Goal: Check status

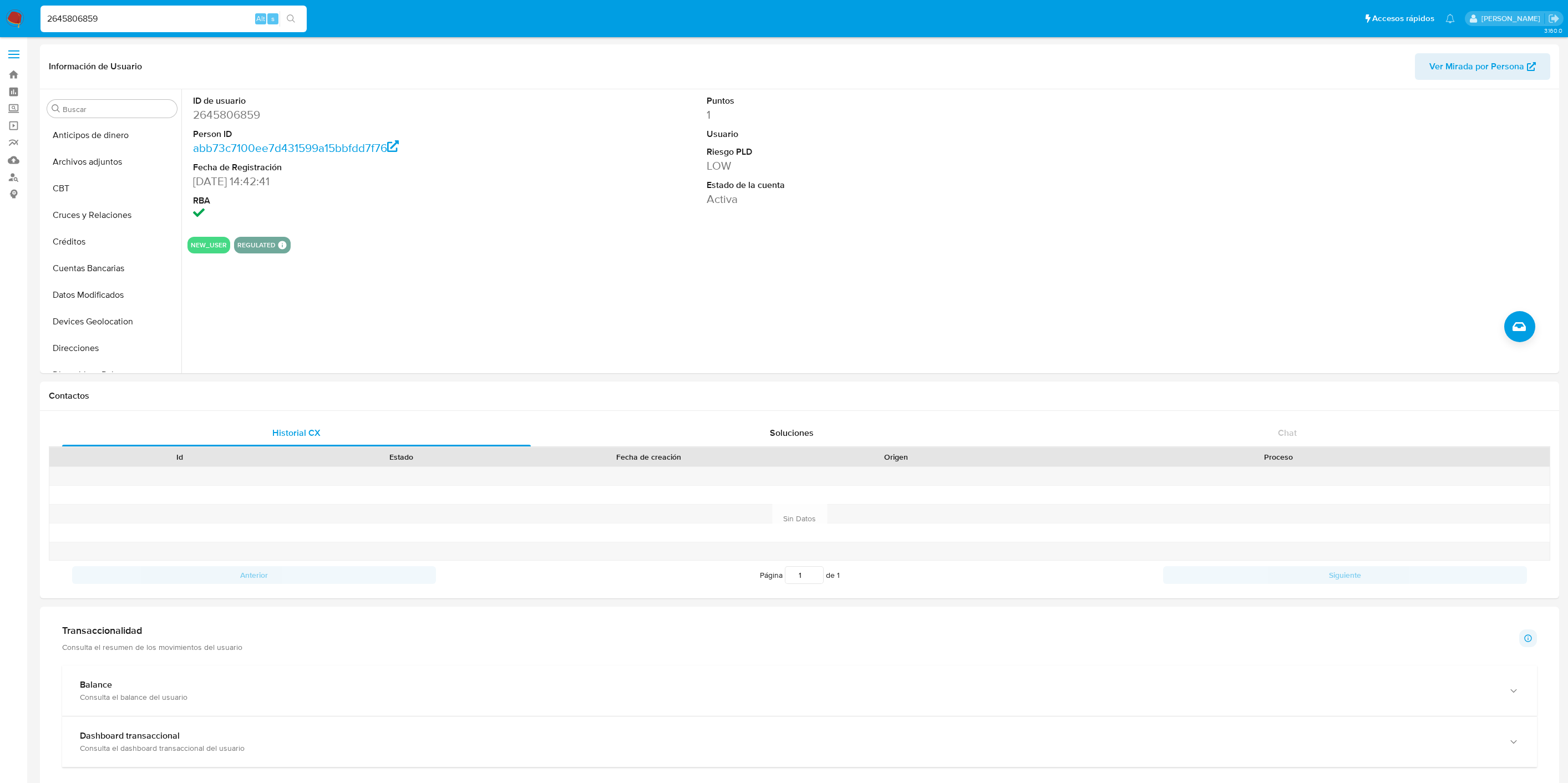
select select "10"
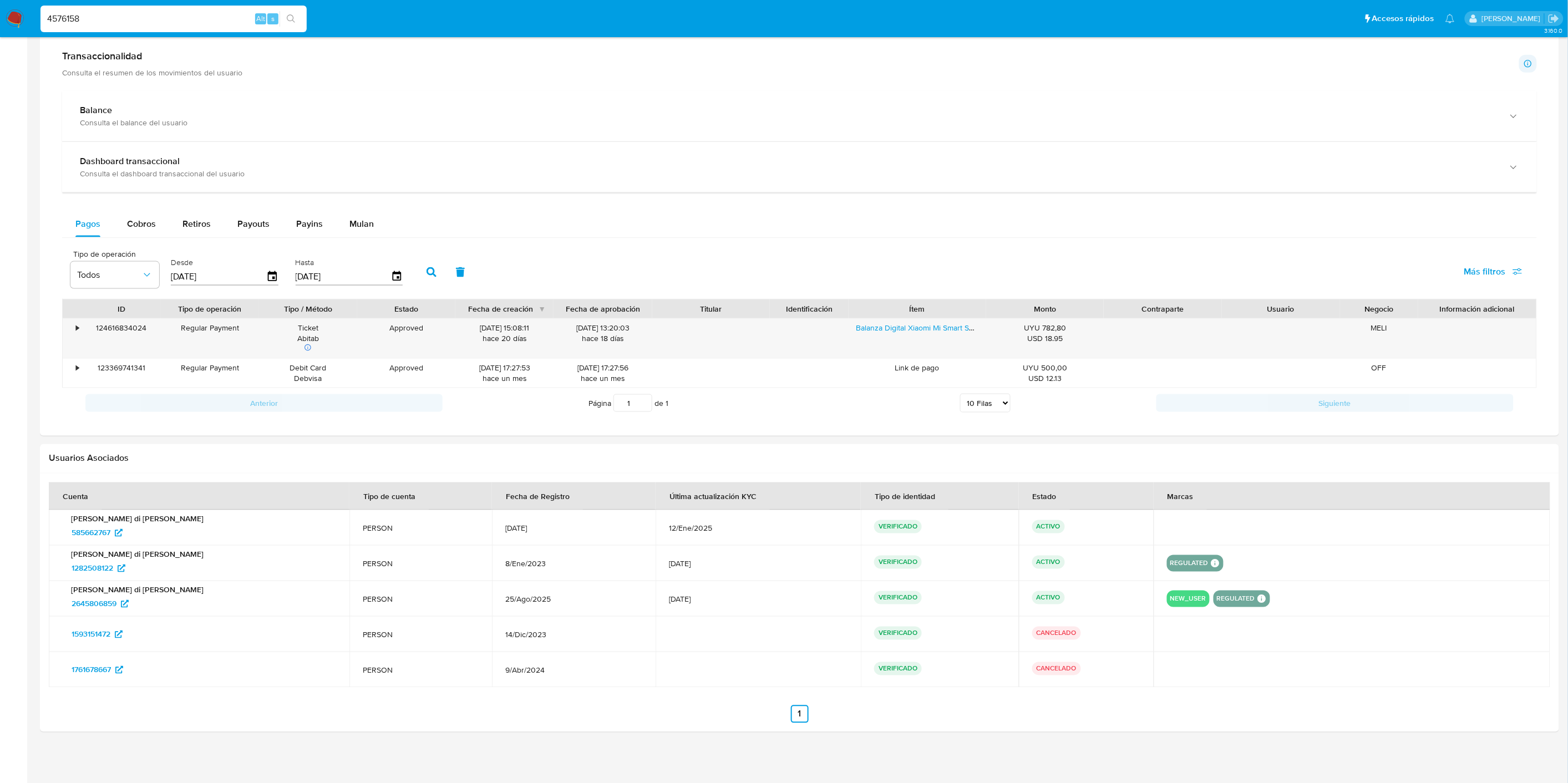
scroll to position [495, 0]
type input "45761582"
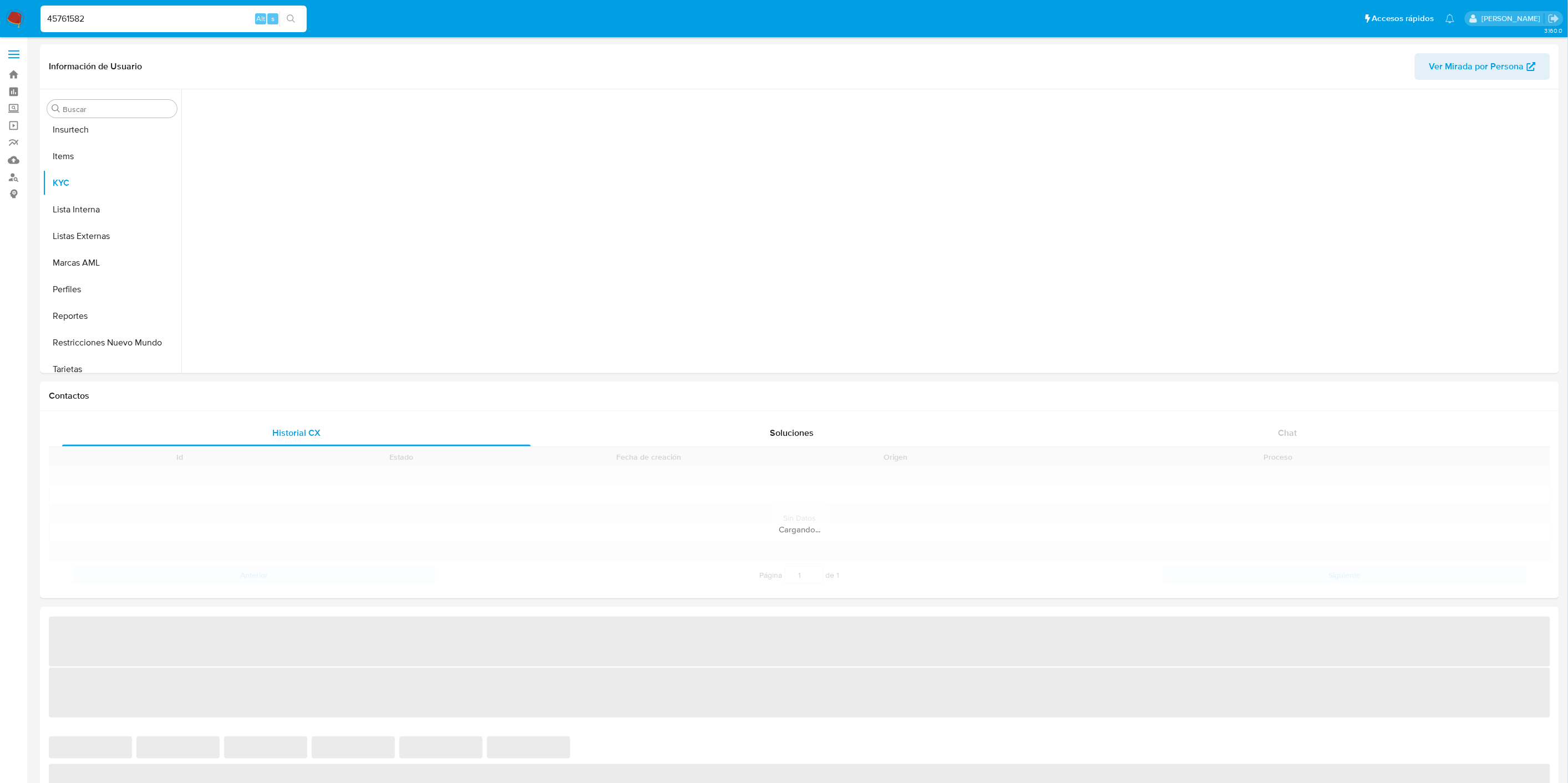
scroll to position [495, 0]
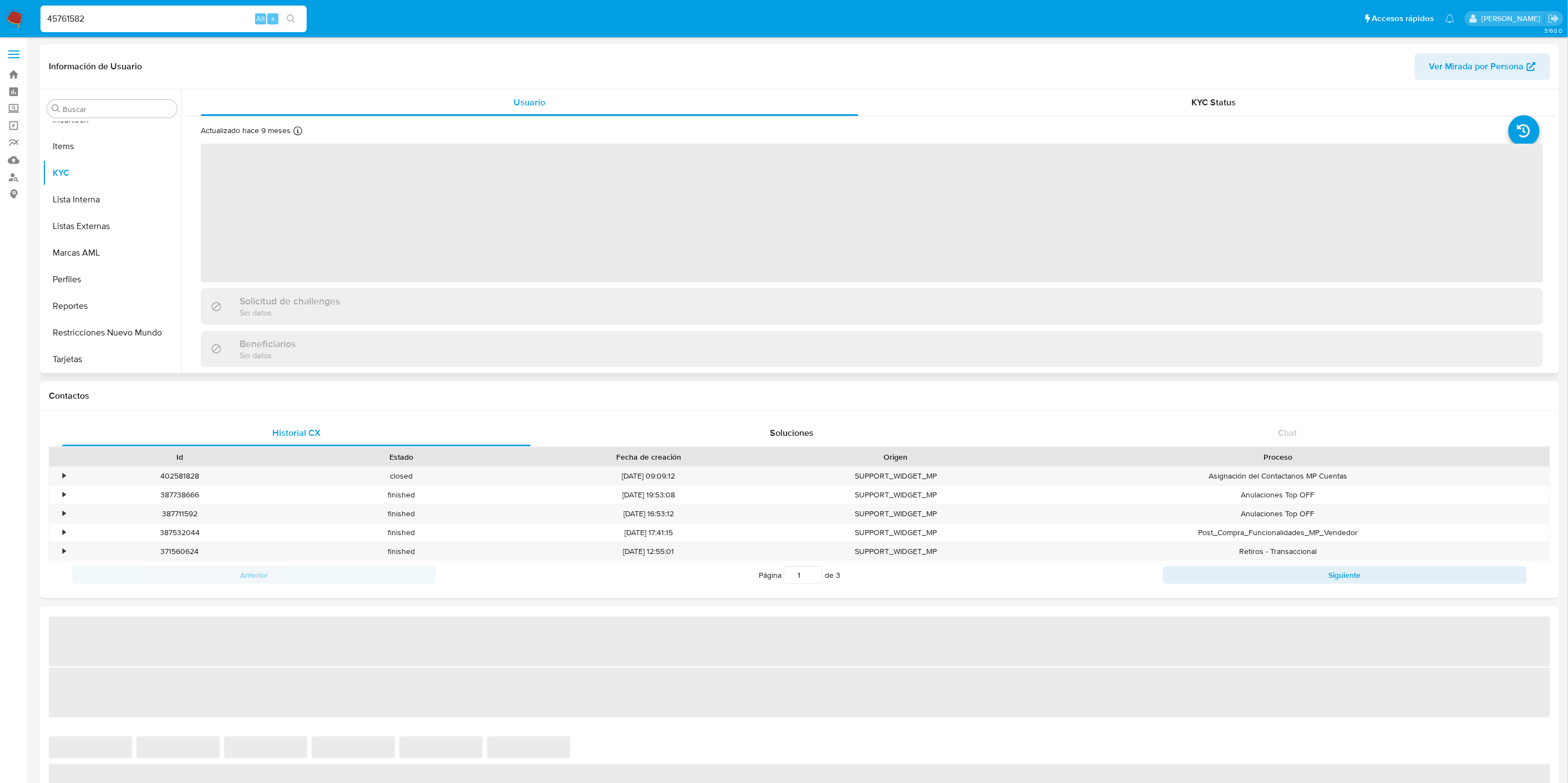
select select "10"
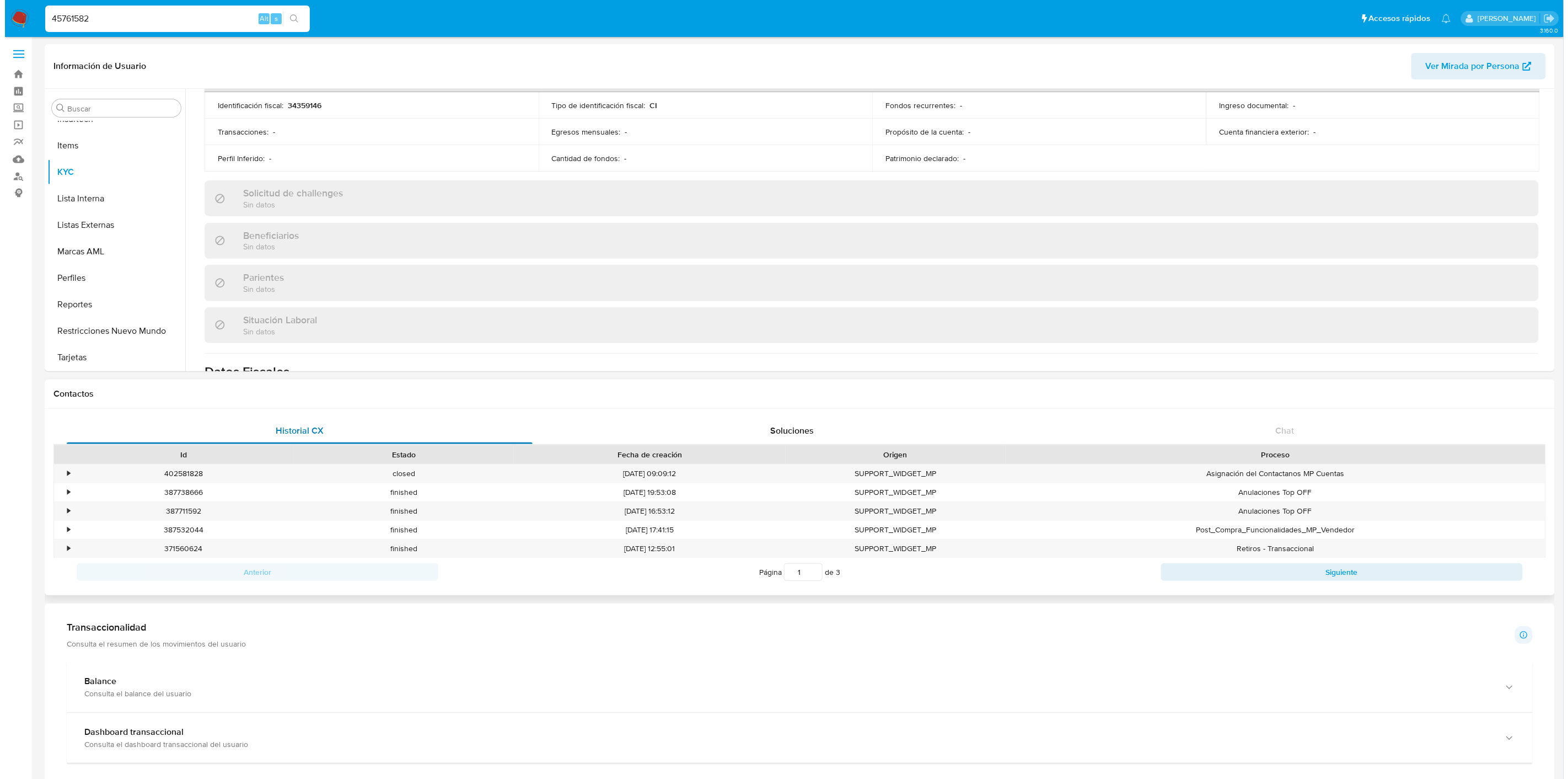
scroll to position [367, 0]
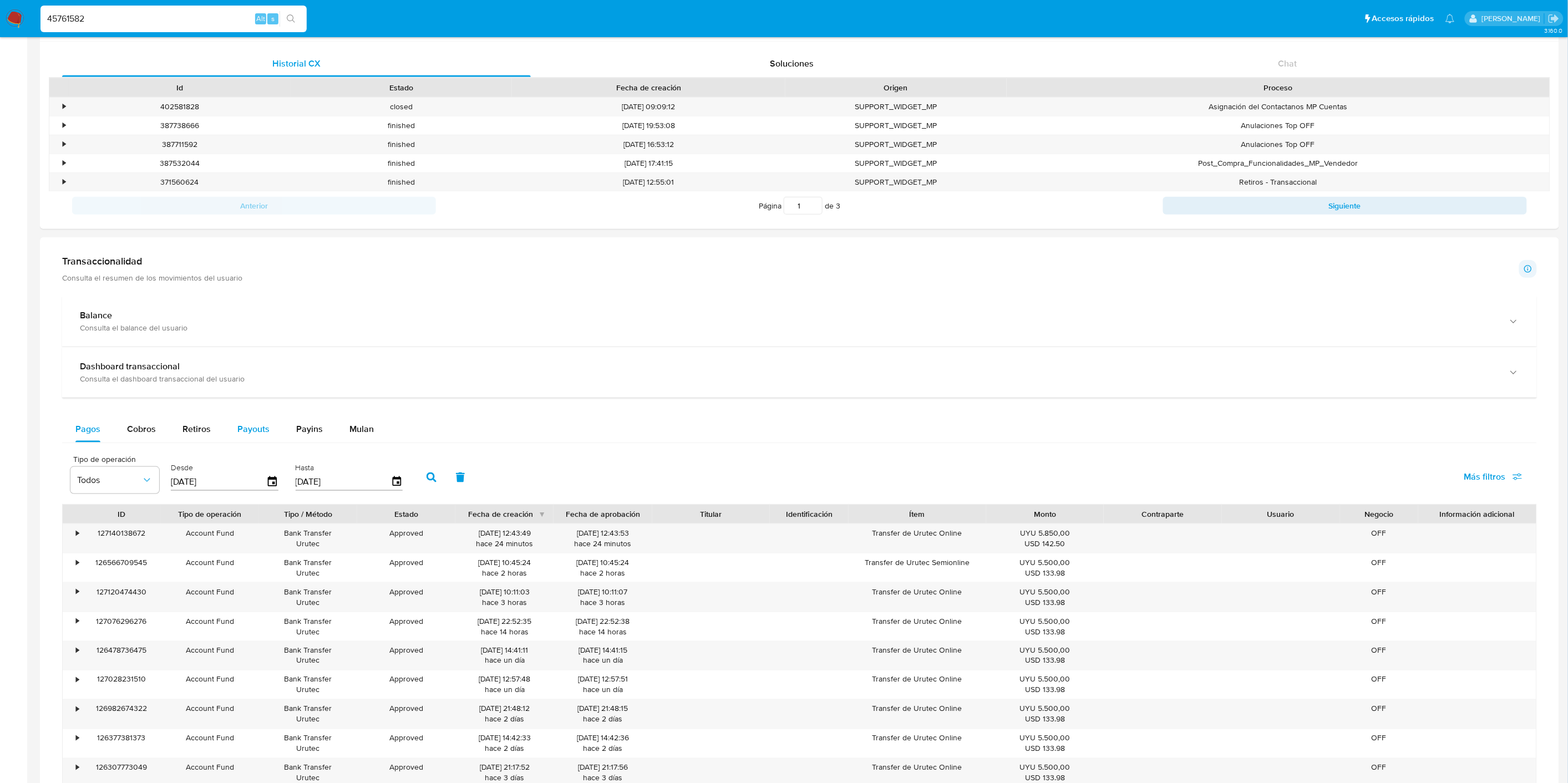
click at [269, 439] on button "Payouts" at bounding box center [253, 429] width 59 height 27
select select "10"
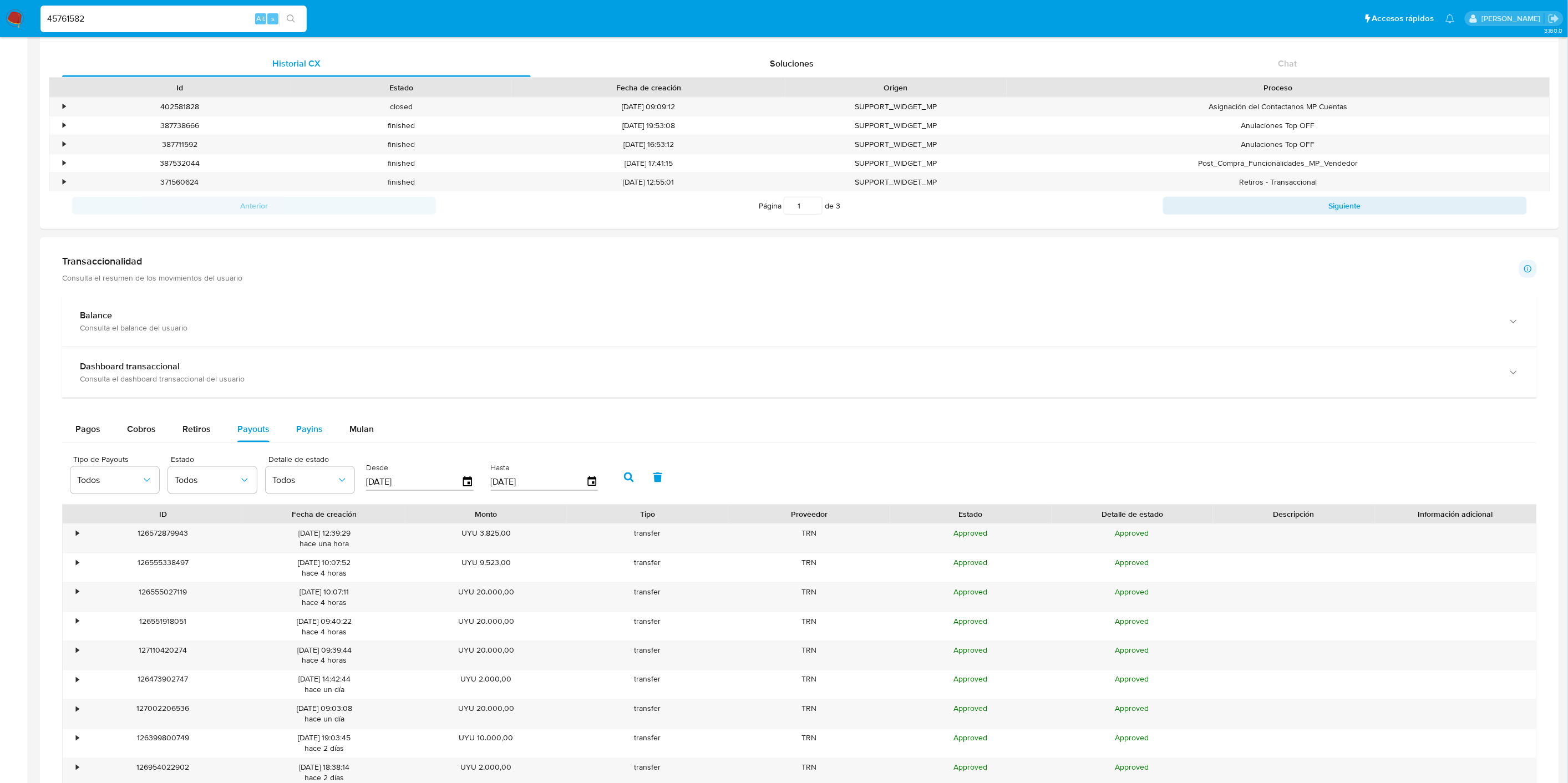
click at [303, 434] on span "Payins" at bounding box center [309, 429] width 27 height 13
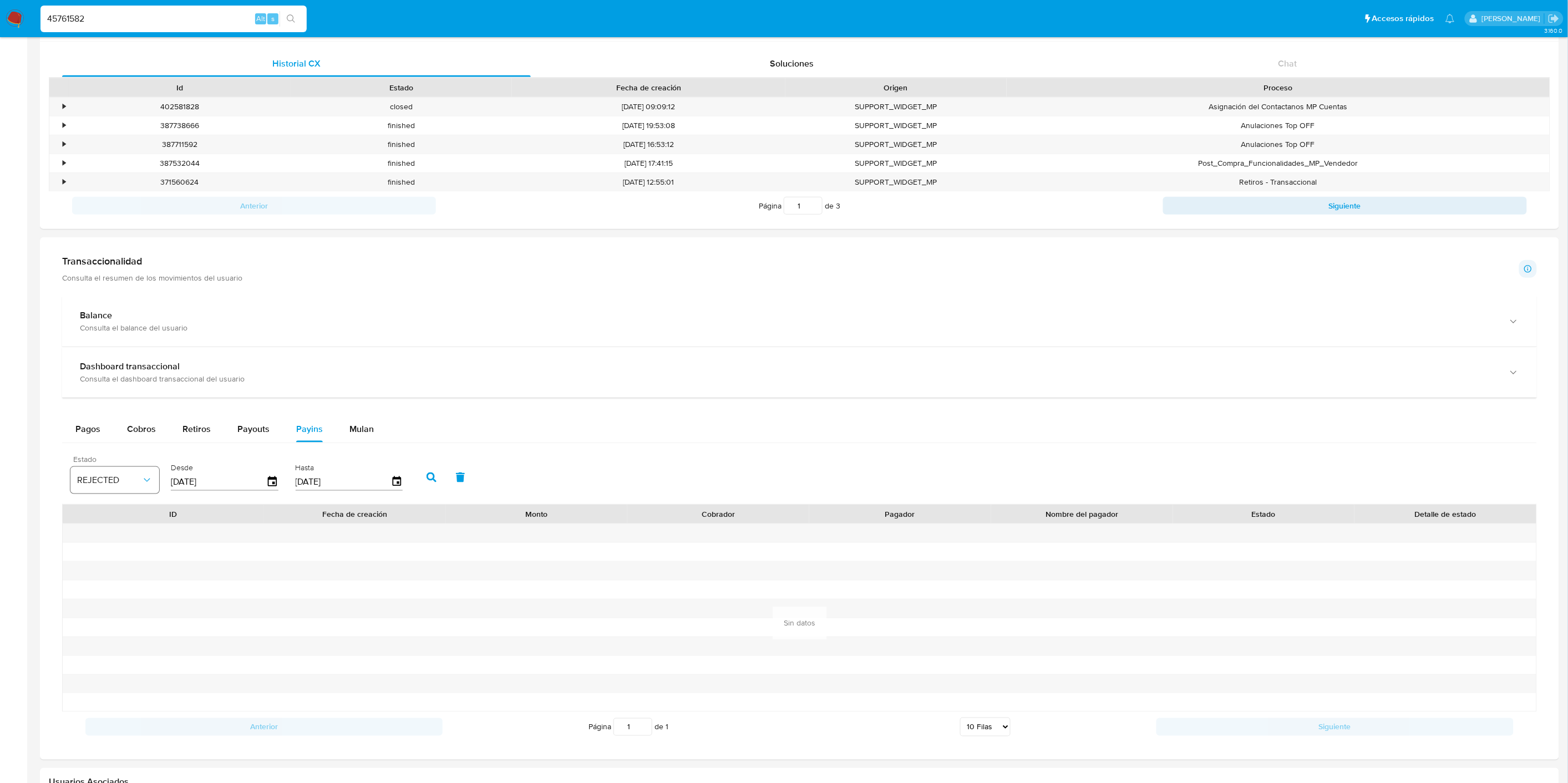
click at [153, 484] on button "REJECTED" at bounding box center [114, 480] width 89 height 27
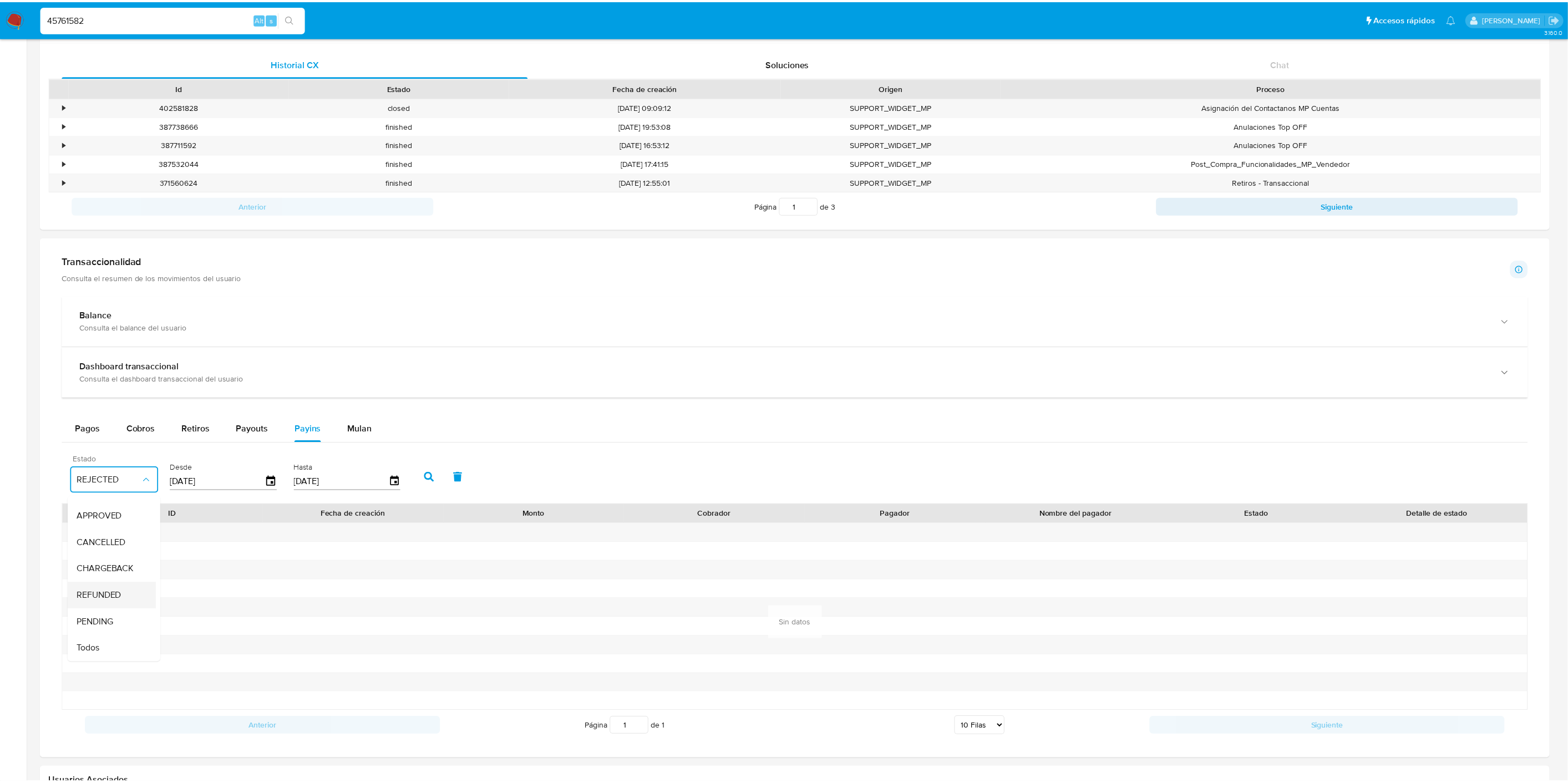
scroll to position [82, 0]
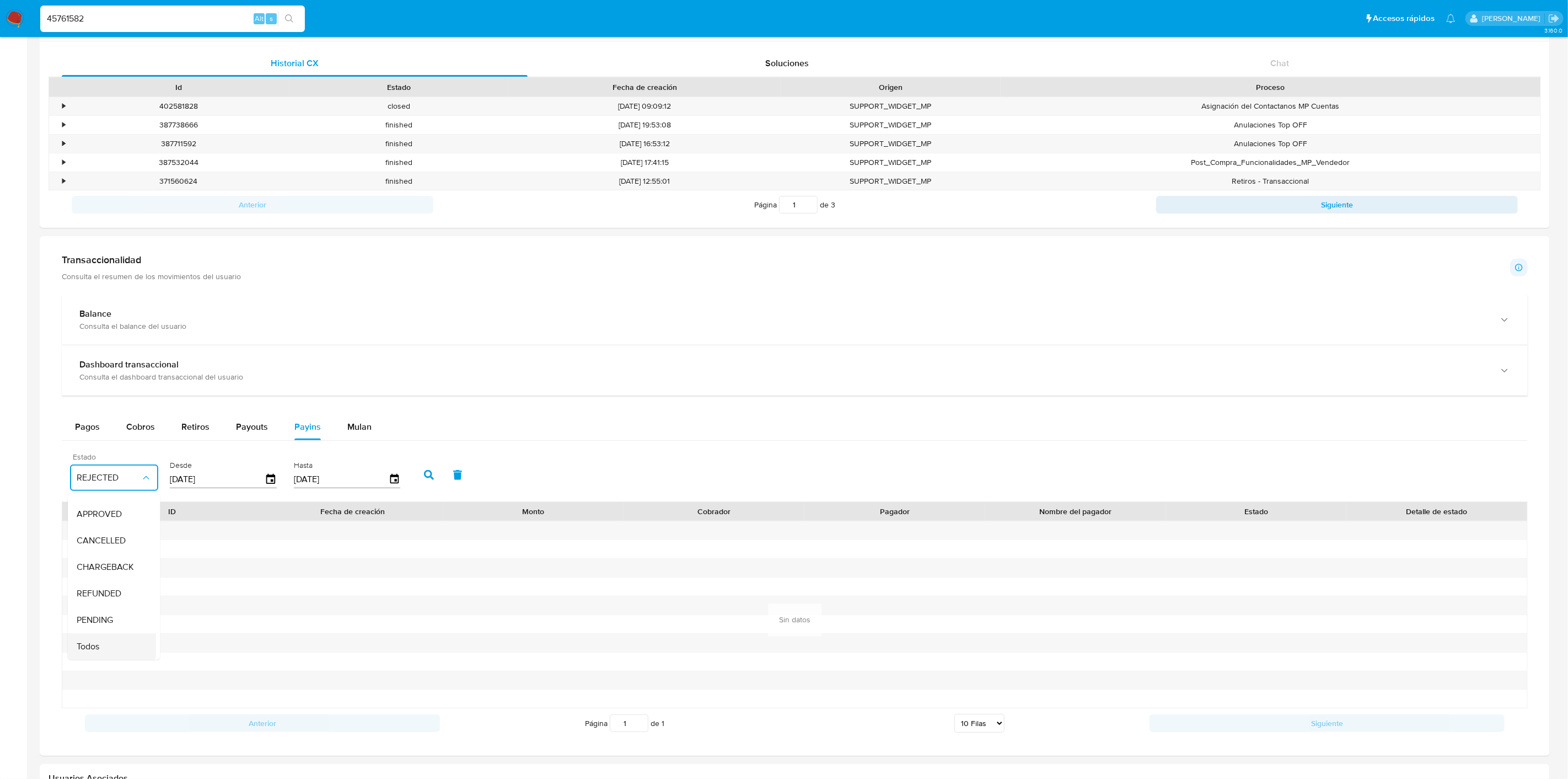
click at [116, 634] on div "Todos" at bounding box center [108, 646] width 64 height 27
click at [415, 472] on button "button" at bounding box center [429, 475] width 29 height 27
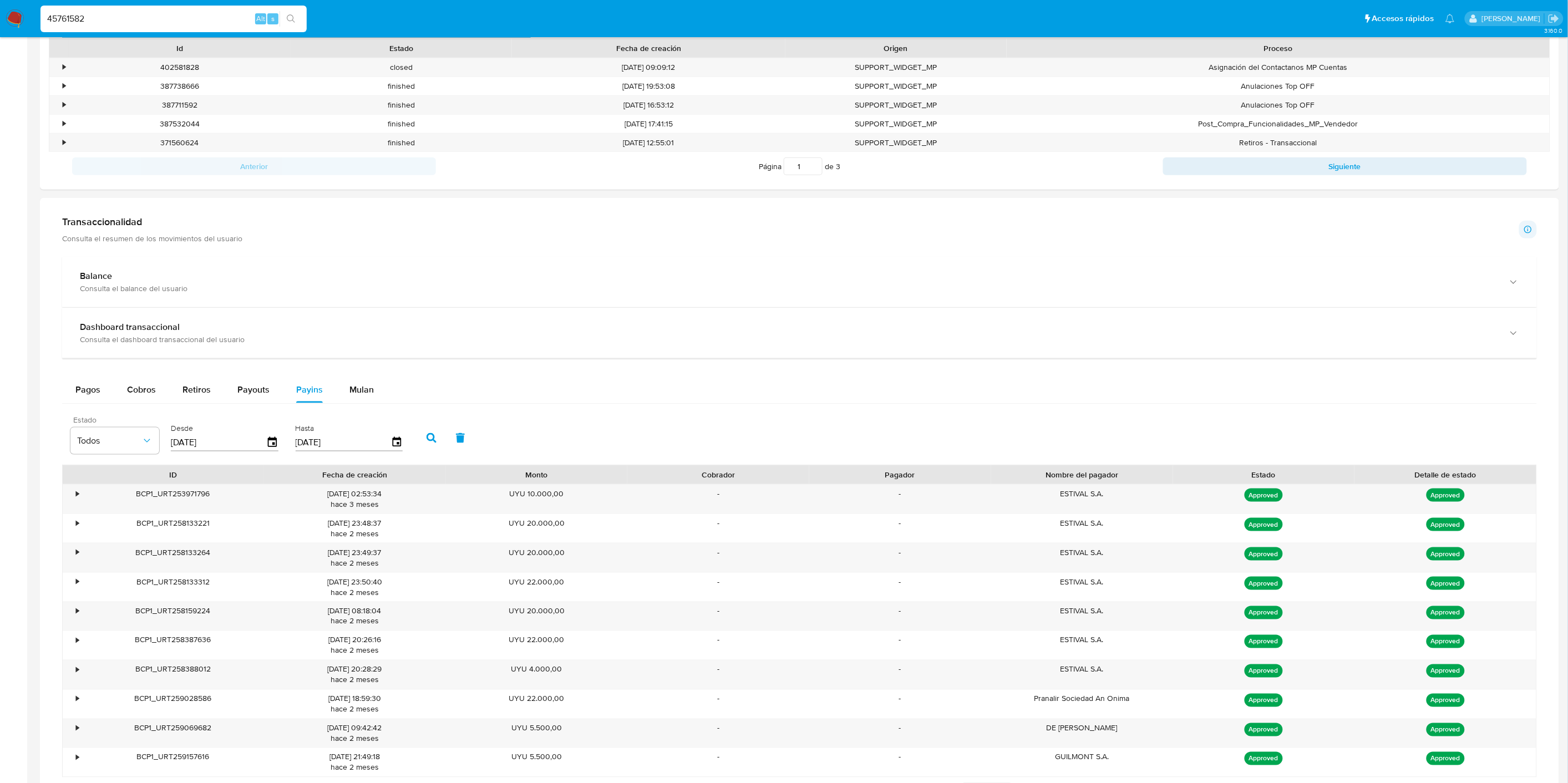
scroll to position [431, 0]
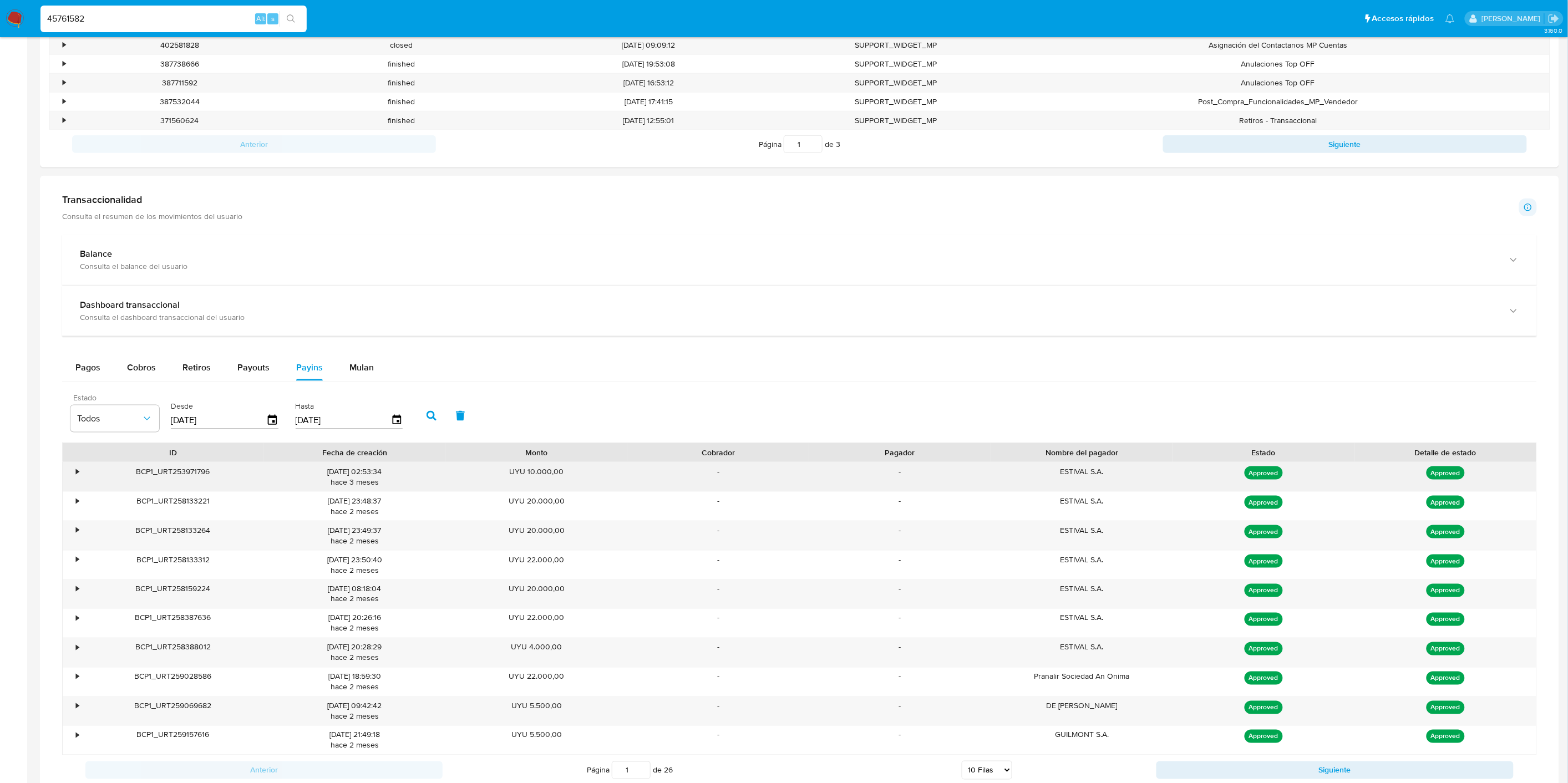
click at [73, 469] on div "•" at bounding box center [72, 476] width 19 height 29
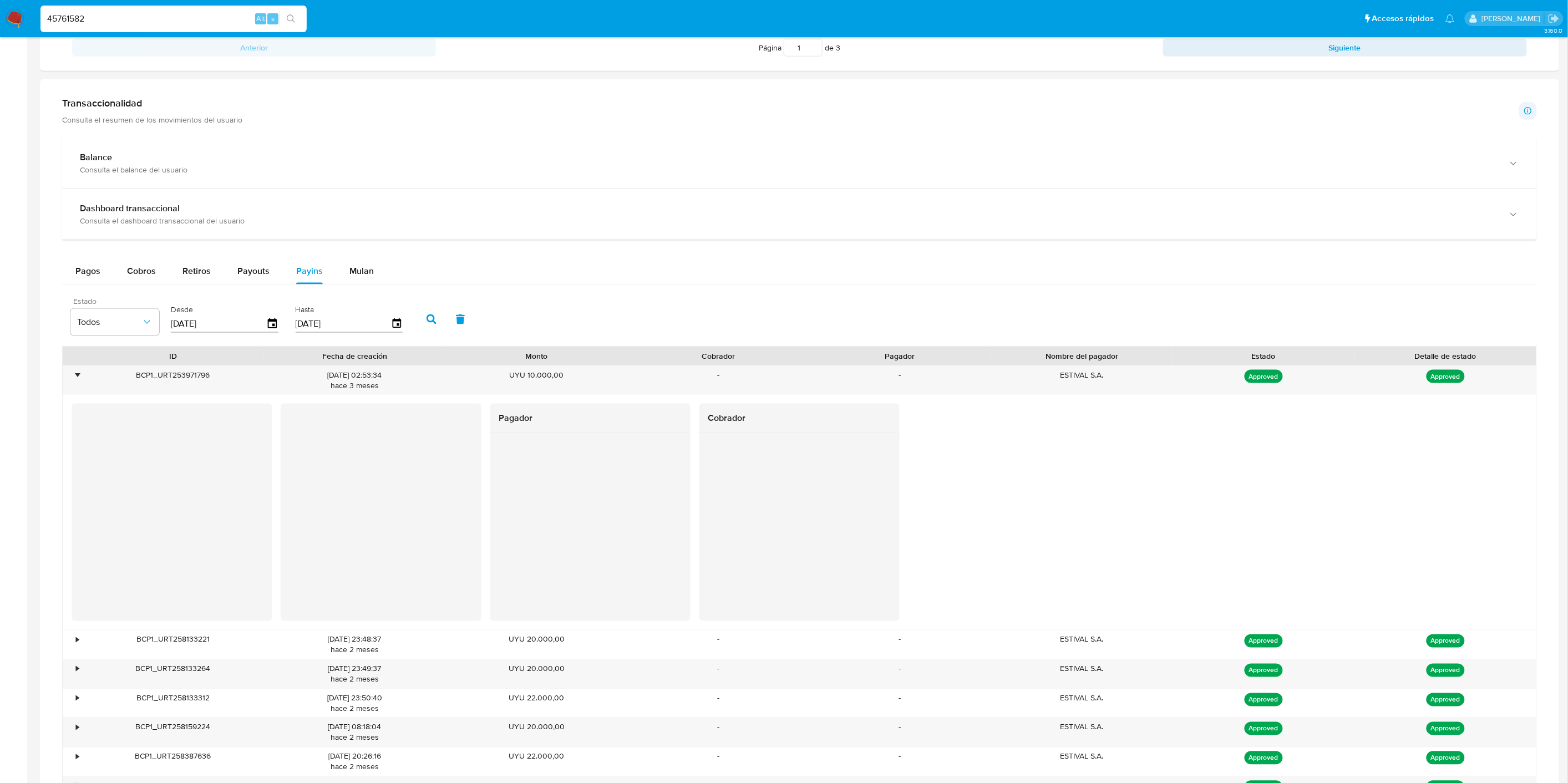
scroll to position [677, 0]
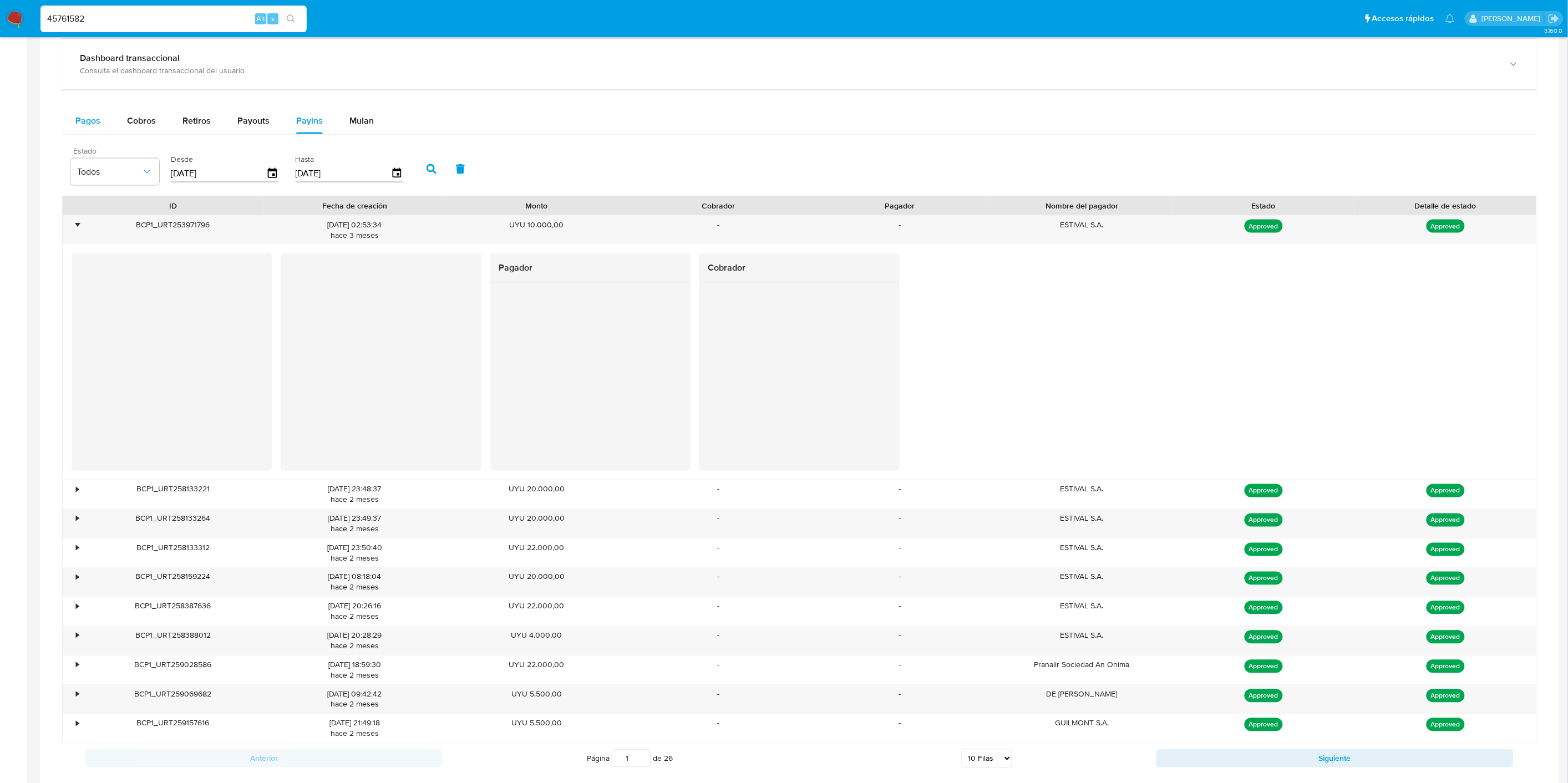
click at [101, 134] on button "Pagos" at bounding box center [87, 121] width 52 height 27
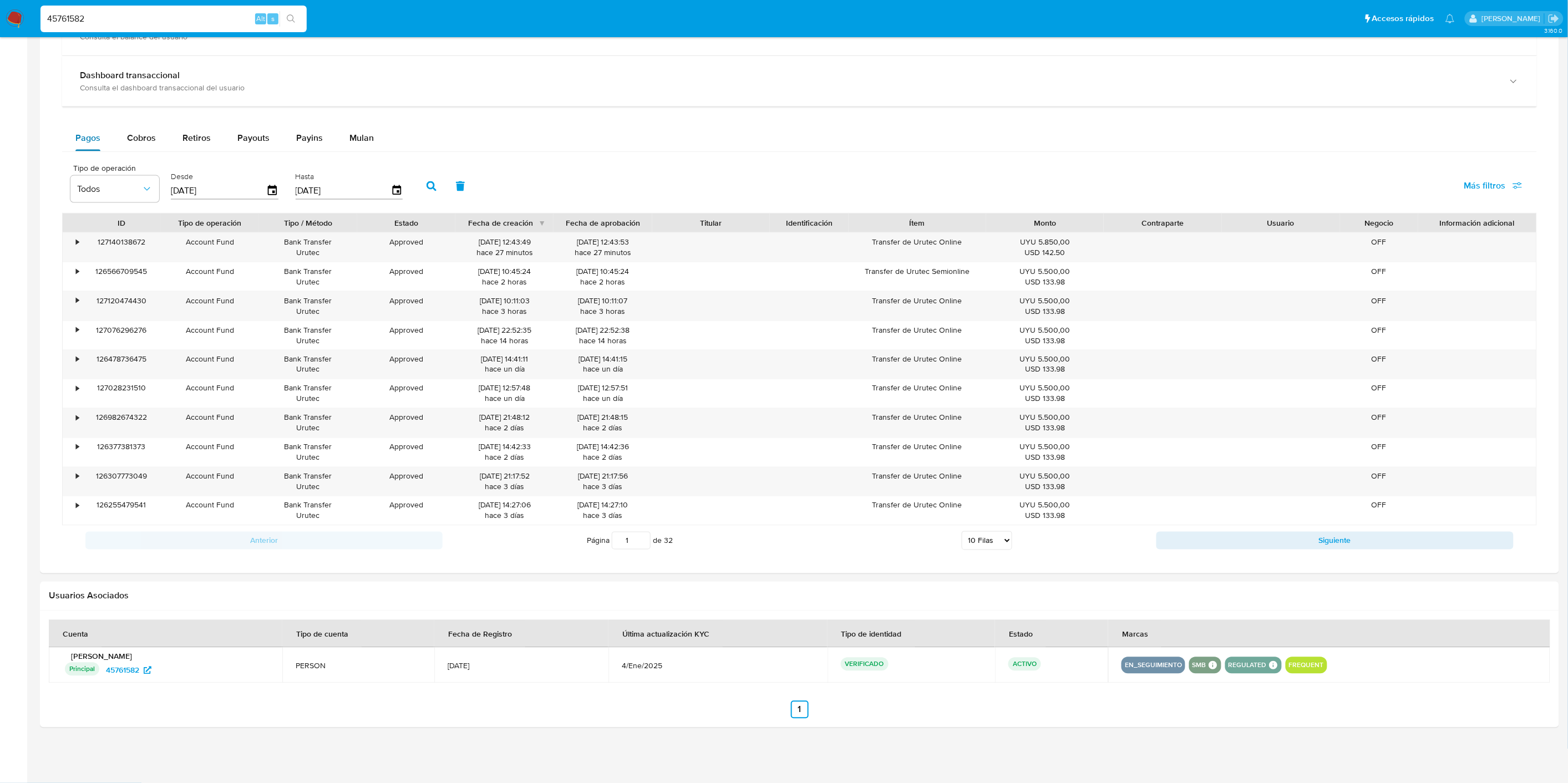
scroll to position [661, 0]
click at [306, 145] on div "Payins" at bounding box center [309, 138] width 27 height 27
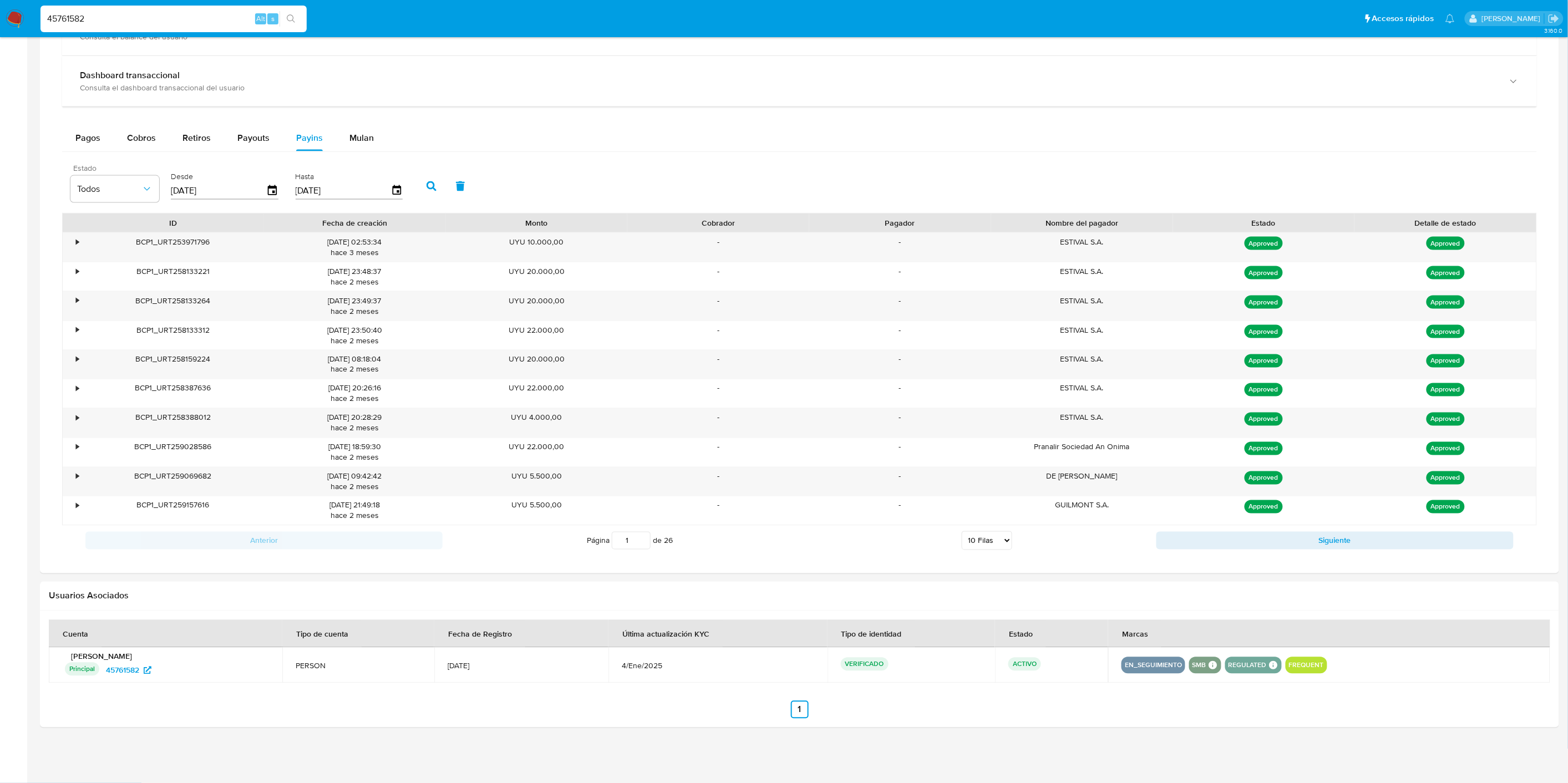
click at [96, 155] on div "Pagos Cobros Retiros Payouts Payins Mulan Tipo de operación Todos Desde [DATE] …" at bounding box center [799, 340] width 1475 height 431
click at [92, 144] on span "Pagos" at bounding box center [87, 138] width 25 height 13
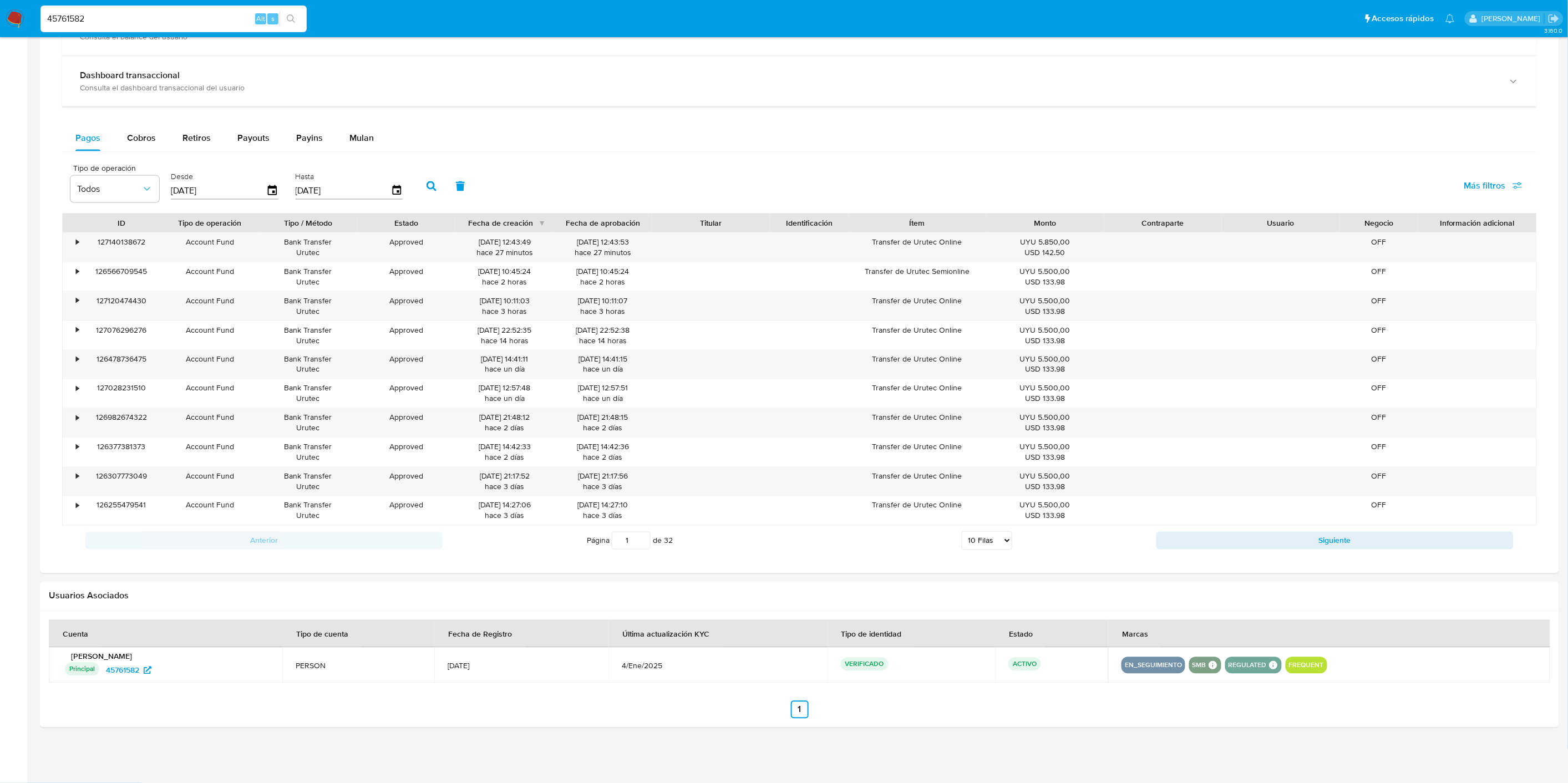
click at [255, 220] on div at bounding box center [258, 223] width 20 height 19
click at [296, 139] on span "Payins" at bounding box center [309, 138] width 27 height 13
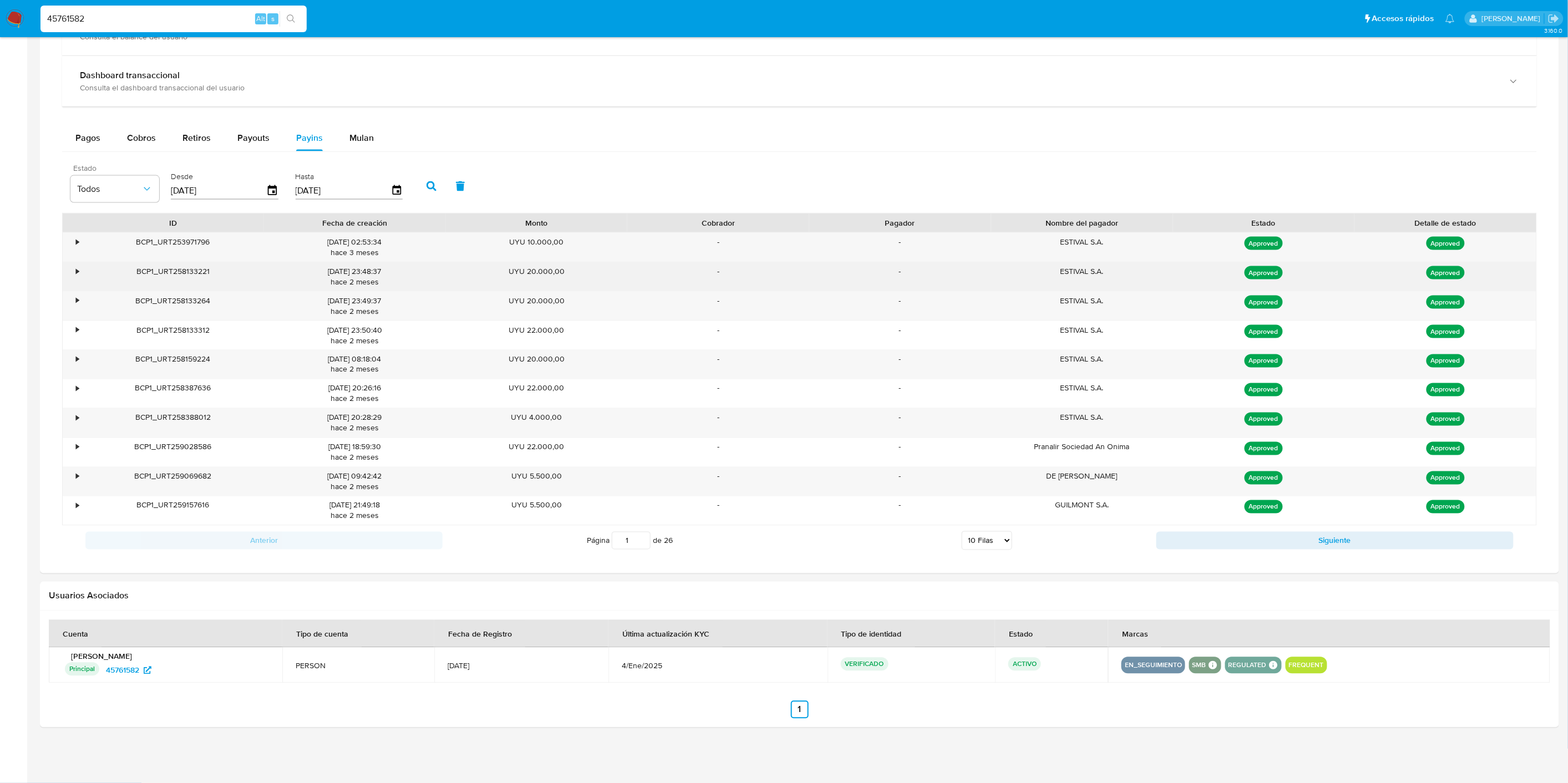
drag, startPoint x: 270, startPoint y: 245, endPoint x: 385, endPoint y: 268, distance: 117.3
click at [385, 268] on div "• BCP1_URT253971796 [DATE] 02:53:34 [DATE] UYU 10.000,00 - - ESTIVAL S.A. Appro…" at bounding box center [799, 379] width 1475 height 293
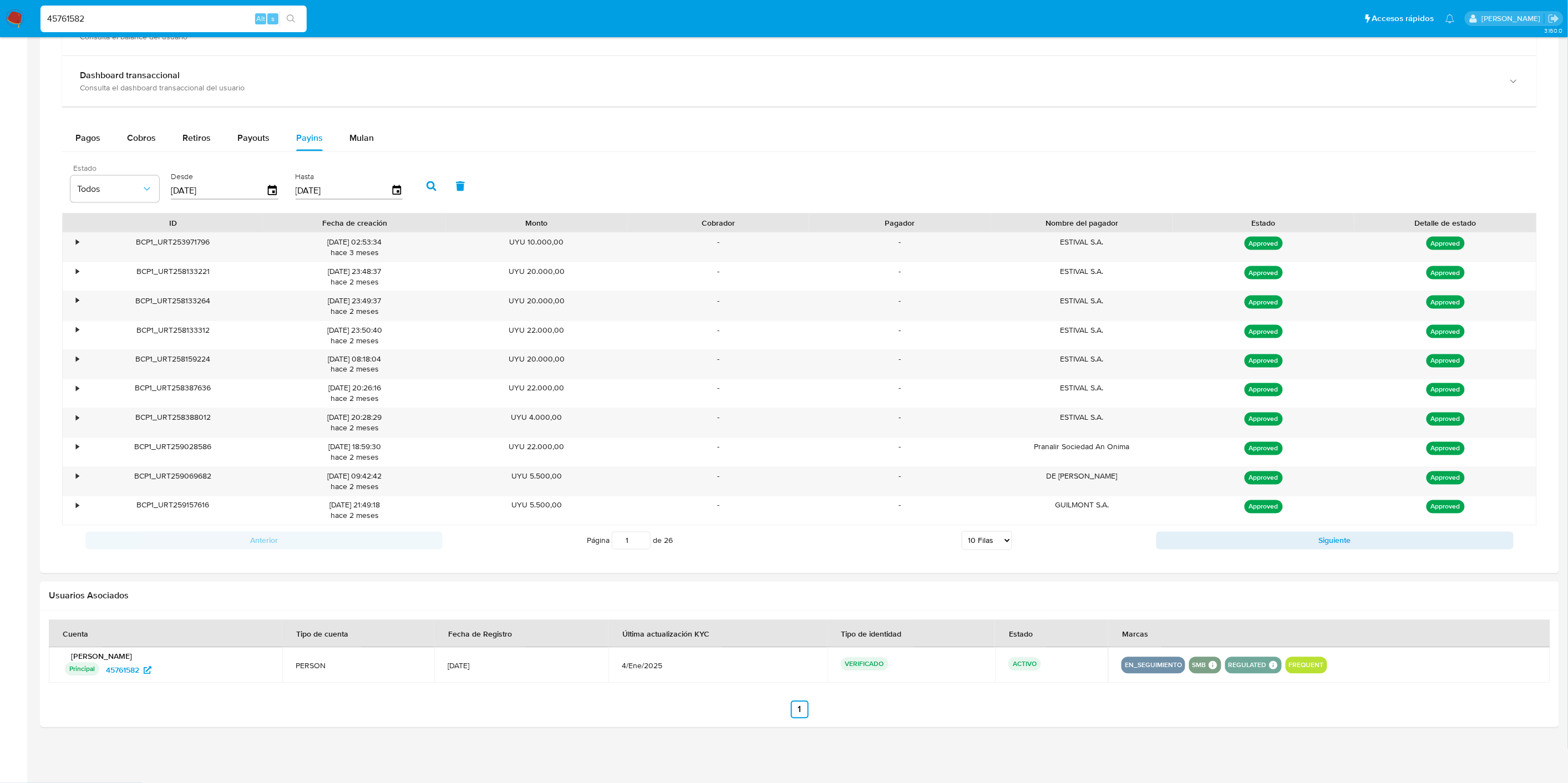
click at [994, 541] on select "5 Filas 10 Filas 20 Filas 25 Filas 50 Filas 100 Filas" at bounding box center [987, 541] width 50 height 19
select select "100"
click at [962, 532] on select "5 Filas 10 Filas 20 Filas 25 Filas 50 Filas 100 Filas" at bounding box center [987, 541] width 50 height 19
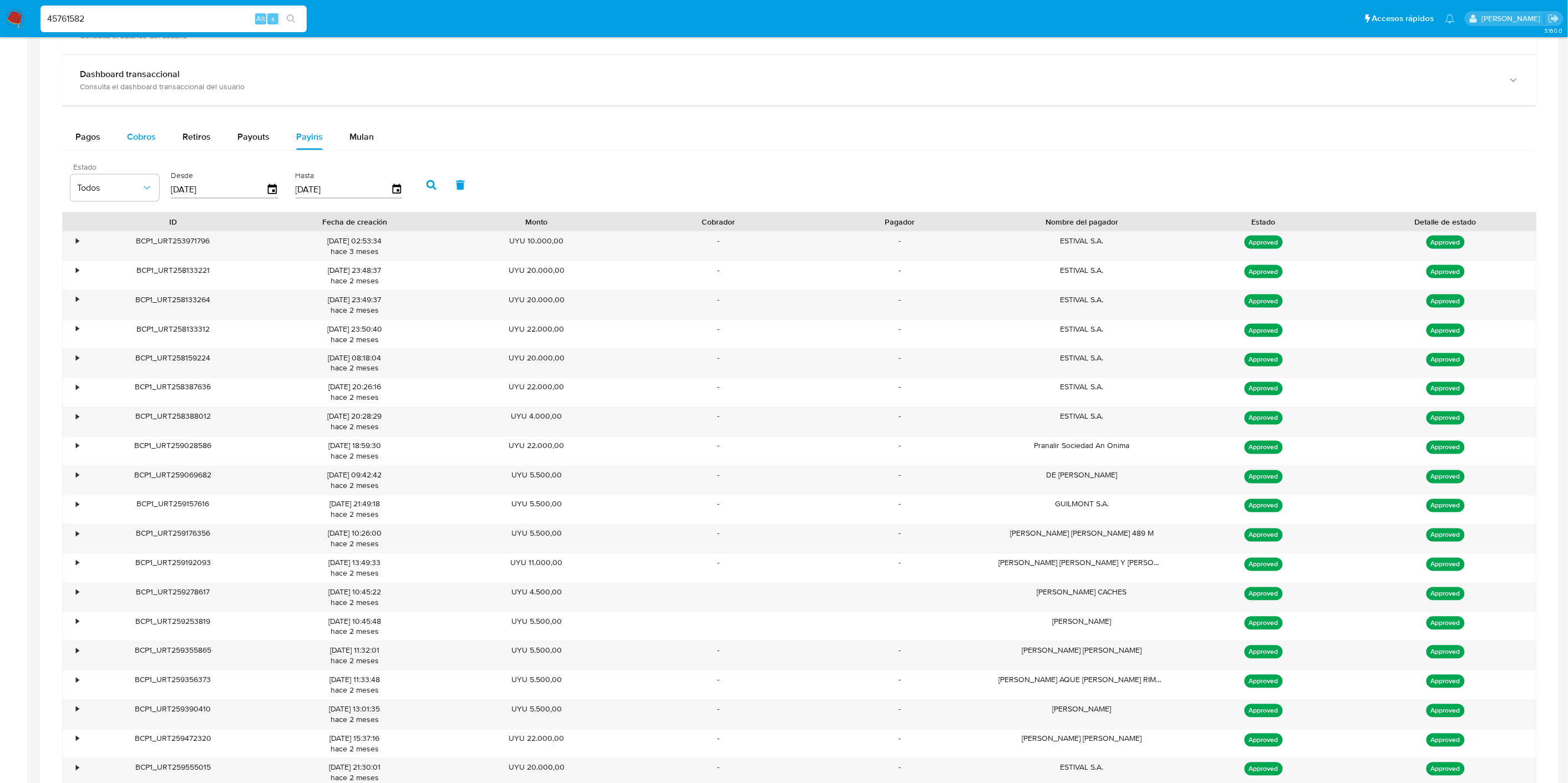
click at [144, 133] on span "Cobros" at bounding box center [141, 136] width 29 height 13
select select "10"
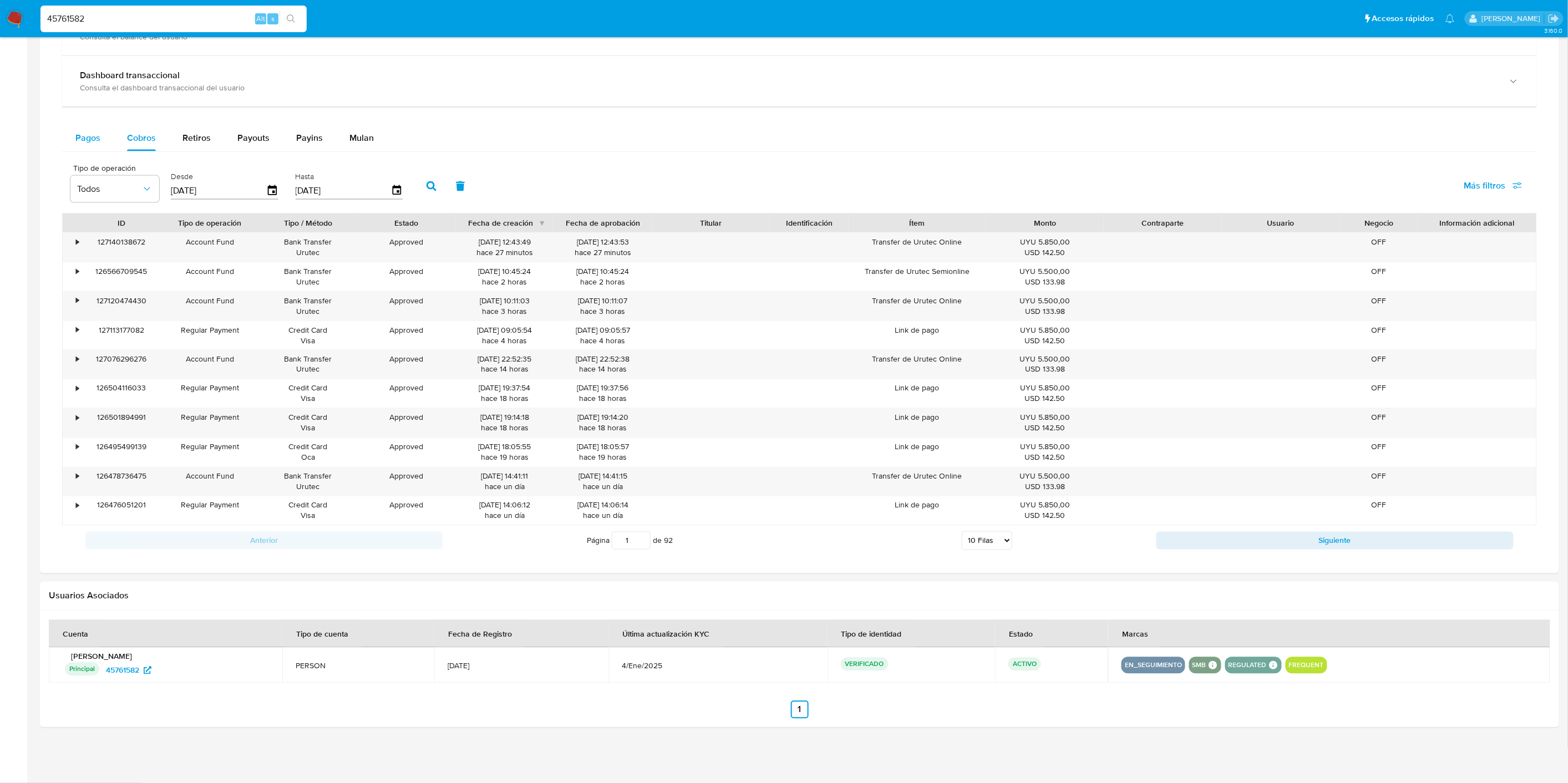
click at [111, 142] on button "Pagos" at bounding box center [87, 138] width 52 height 27
click at [228, 142] on button "Payouts" at bounding box center [253, 138] width 59 height 27
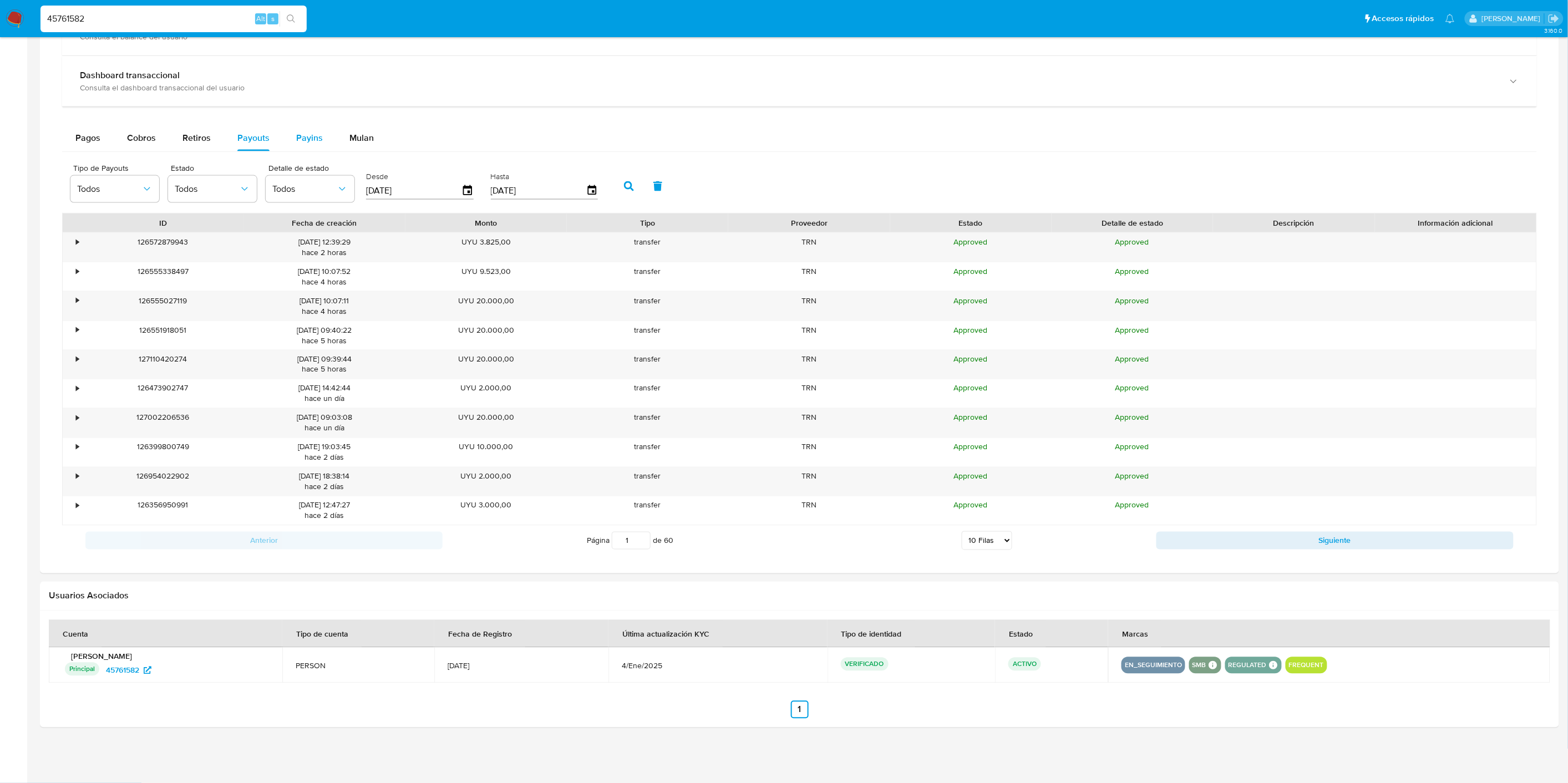
click at [300, 138] on span "Payins" at bounding box center [309, 138] width 27 height 13
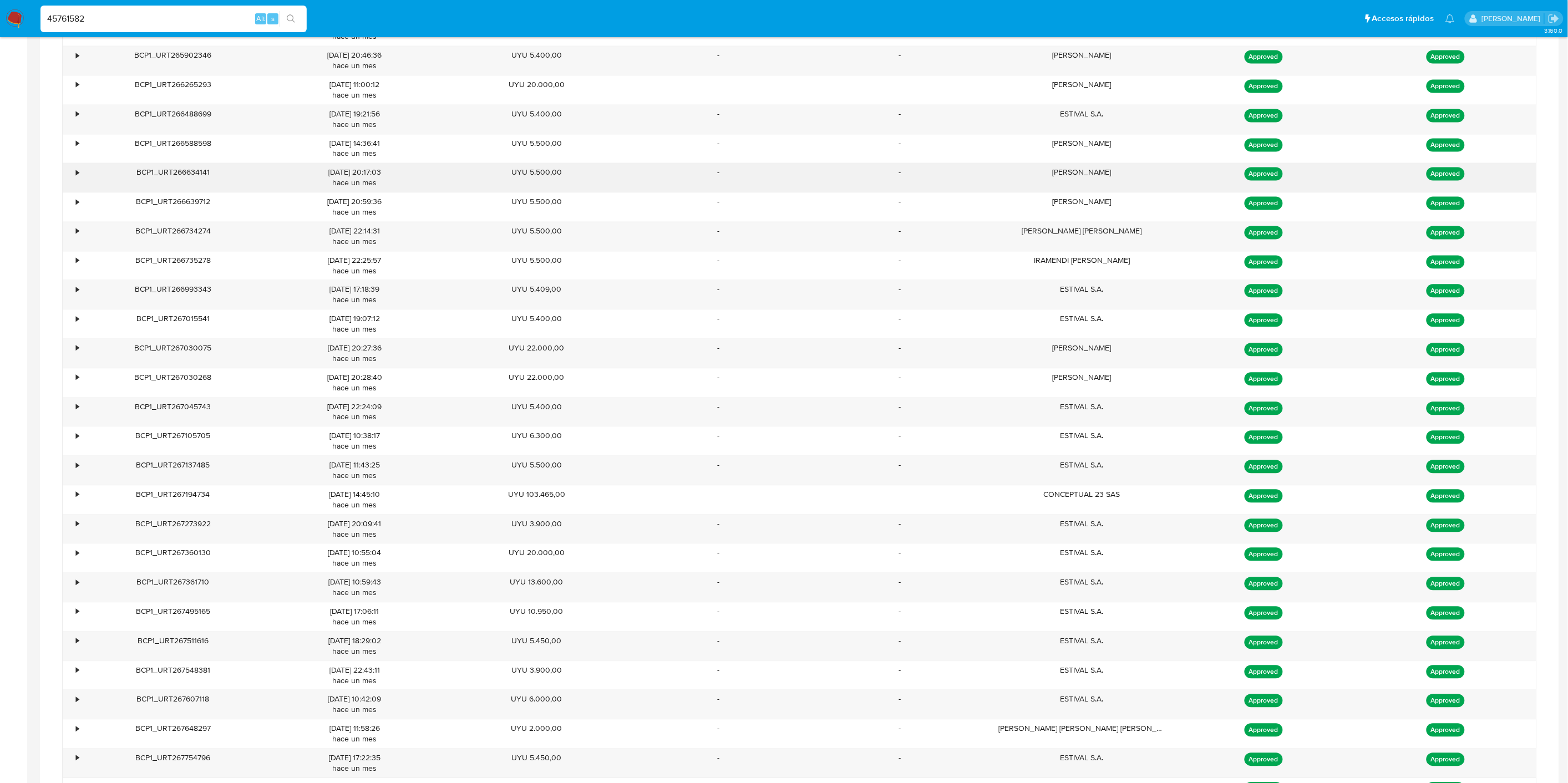
scroll to position [3187, 0]
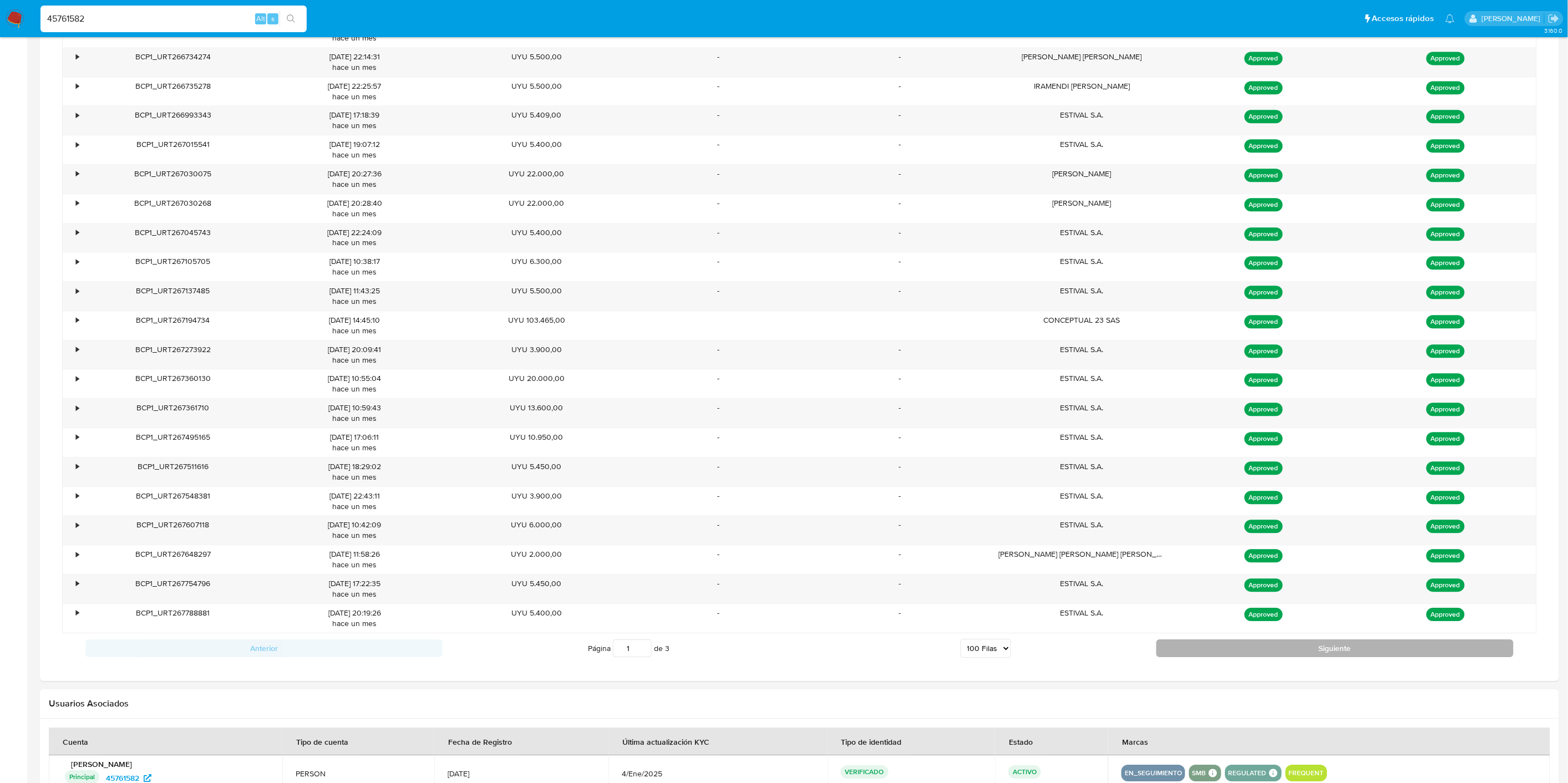
click at [1189, 652] on button "Siguiente" at bounding box center [1335, 648] width 357 height 18
click at [1189, 651] on button "Siguiente" at bounding box center [1335, 648] width 357 height 18
type input "3"
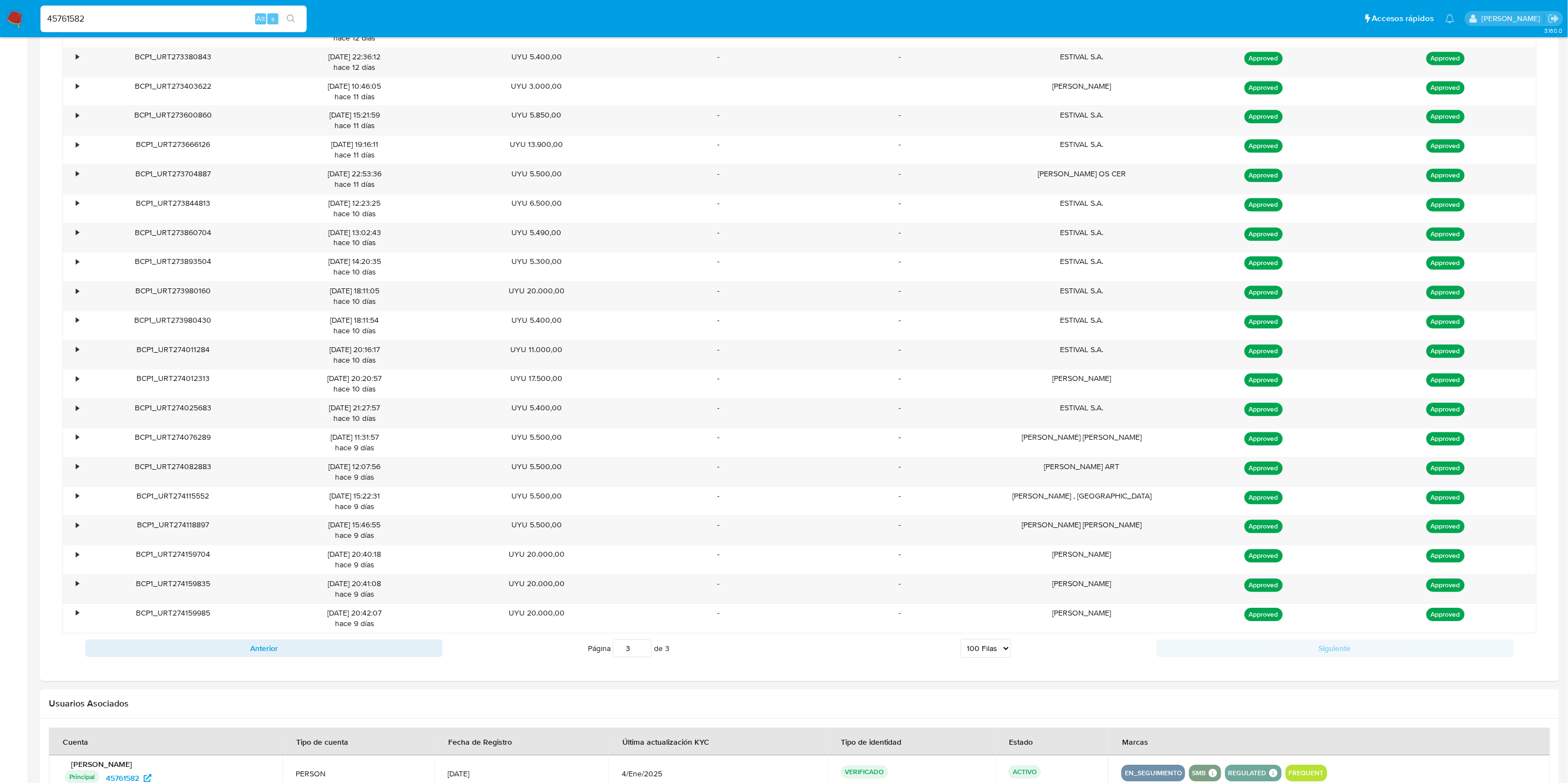
scroll to position [1892, 0]
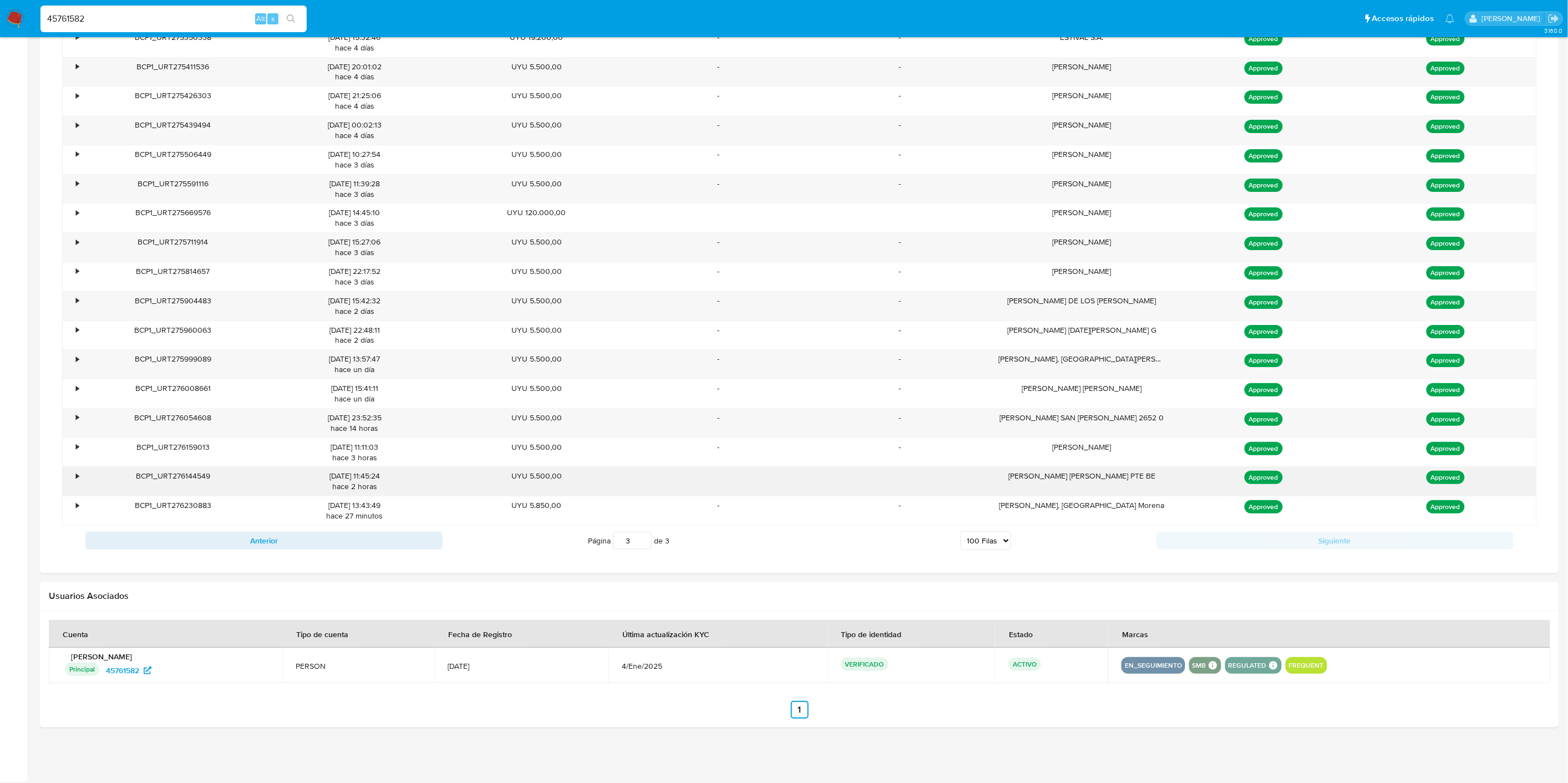
click at [278, 485] on div "[DATE] 11:45:24 hace 2 horas" at bounding box center [355, 481] width 166 height 21
drag, startPoint x: 336, startPoint y: 490, endPoint x: 572, endPoint y: 529, distance: 239.2
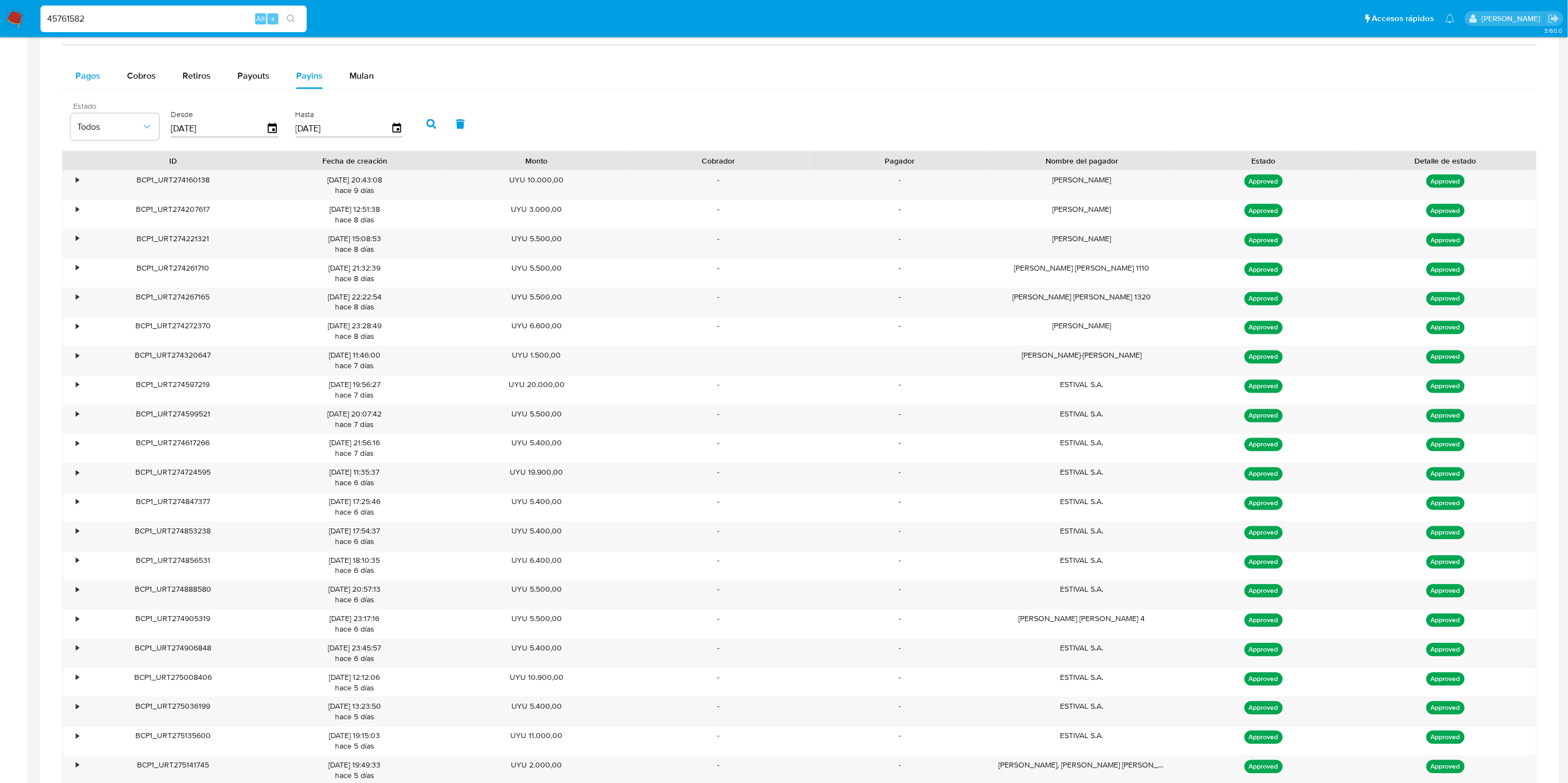
click at [87, 82] on span "Pagos" at bounding box center [87, 76] width 25 height 13
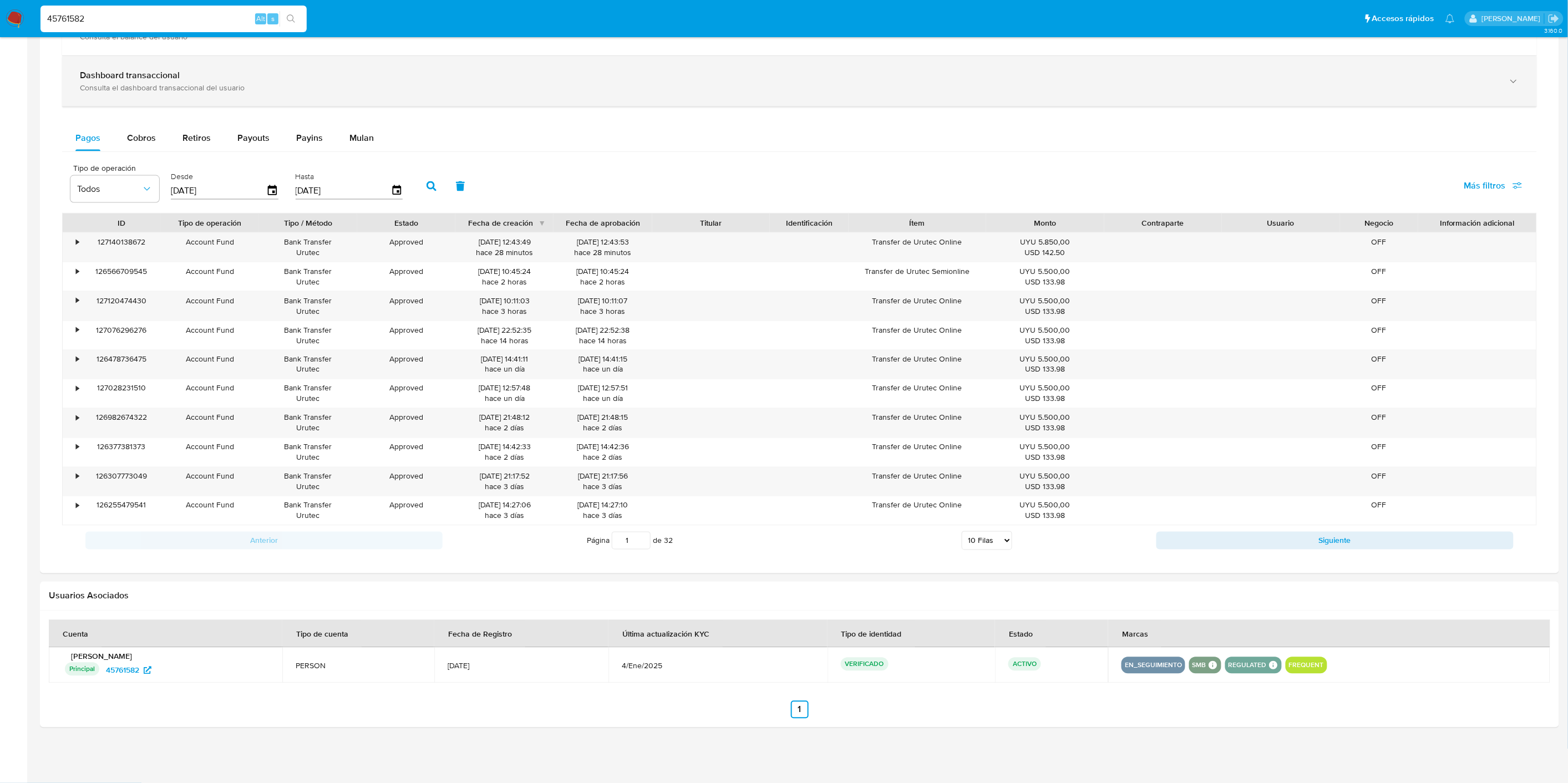
scroll to position [661, 0]
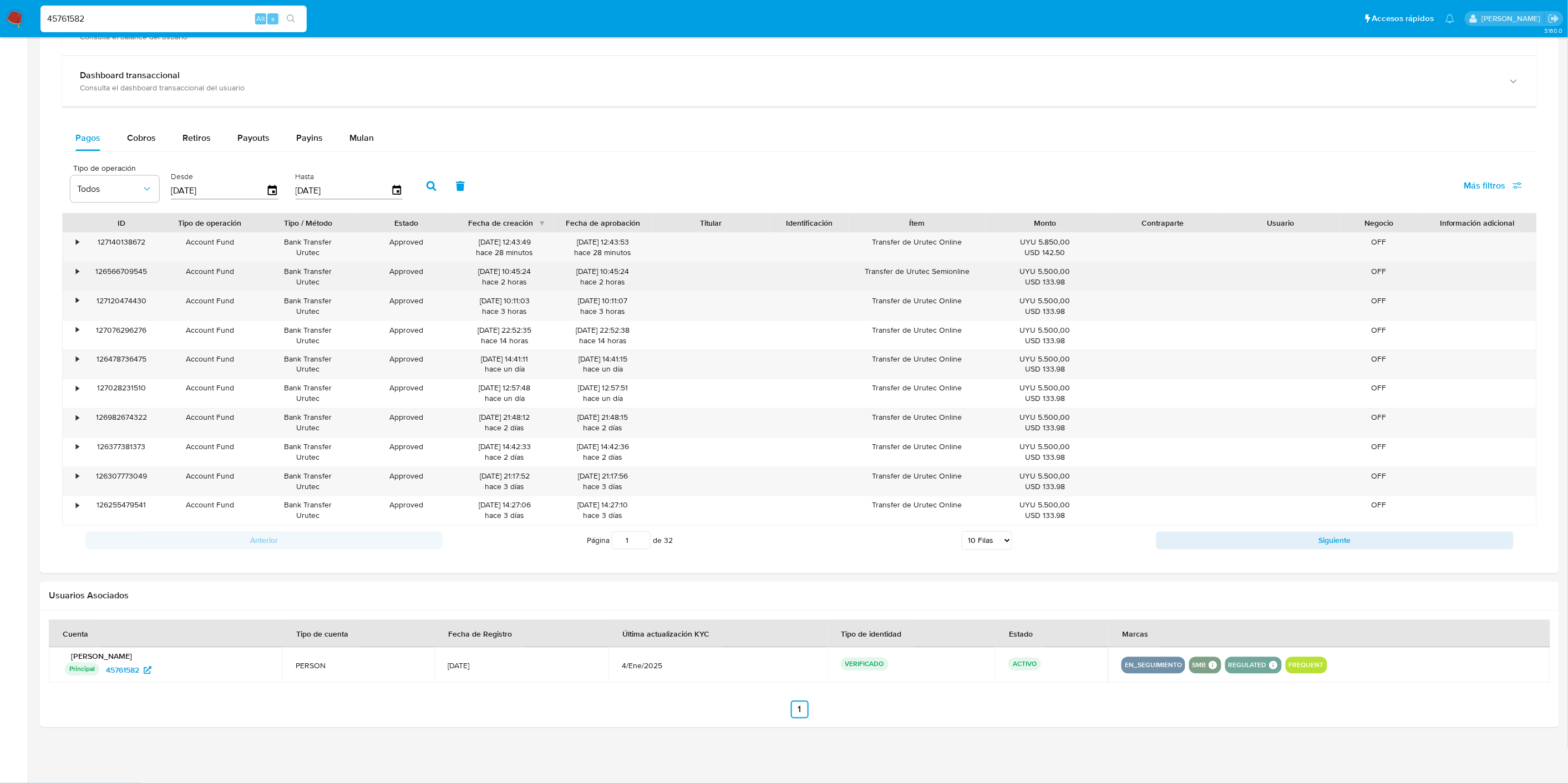
drag, startPoint x: 911, startPoint y: 246, endPoint x: 1064, endPoint y: 266, distance: 154.3
click at [1064, 266] on div "• 127140138672 Account Fund Bank Transfer Urutec Approved [DATE] 12:43:49 hace …" at bounding box center [799, 379] width 1475 height 293
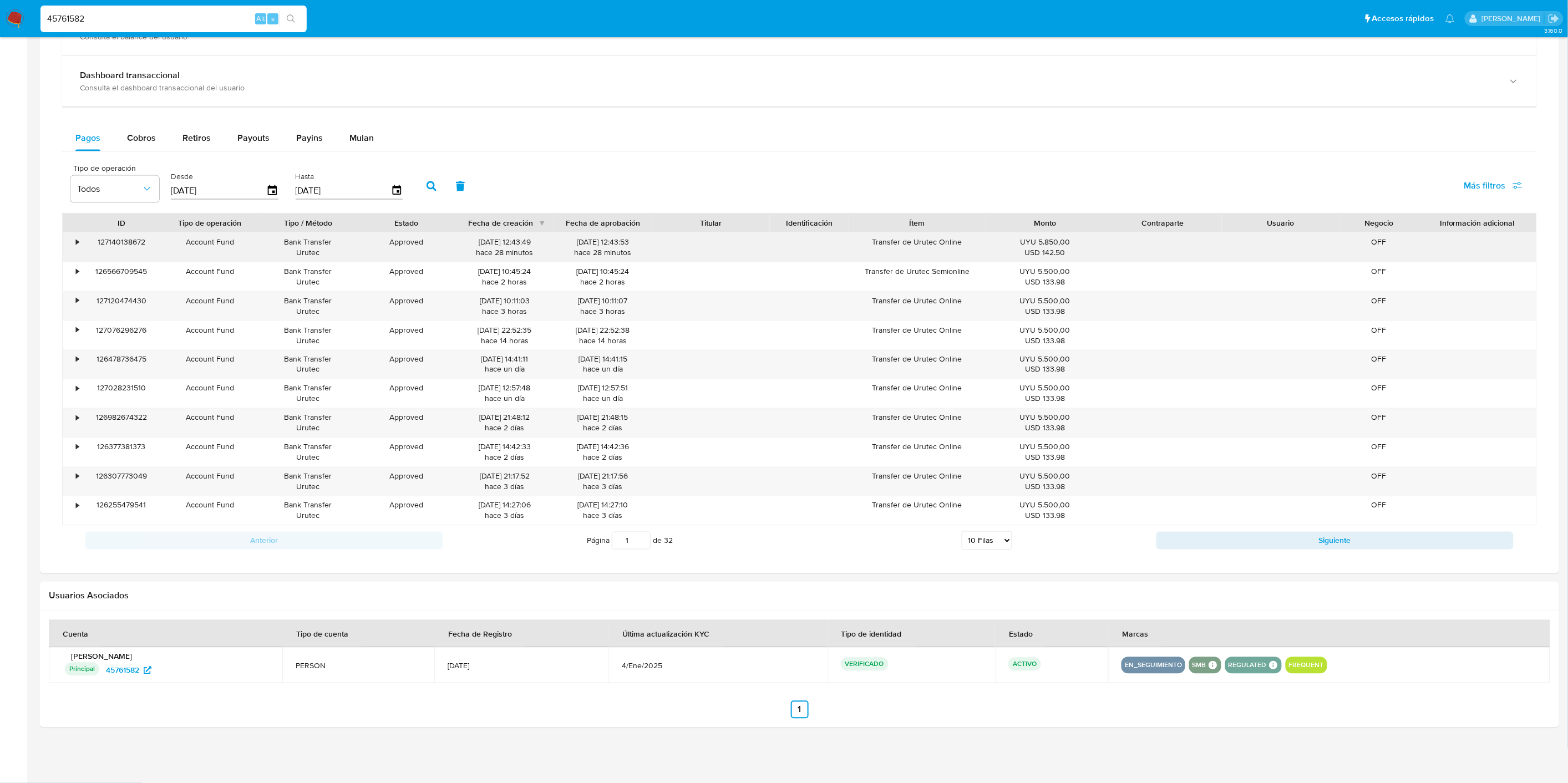
click at [574, 257] on div "[DATE] 12:43:53 hace 28 minutos" at bounding box center [603, 247] width 83 height 21
click at [306, 131] on span "Payins" at bounding box center [309, 138] width 27 height 13
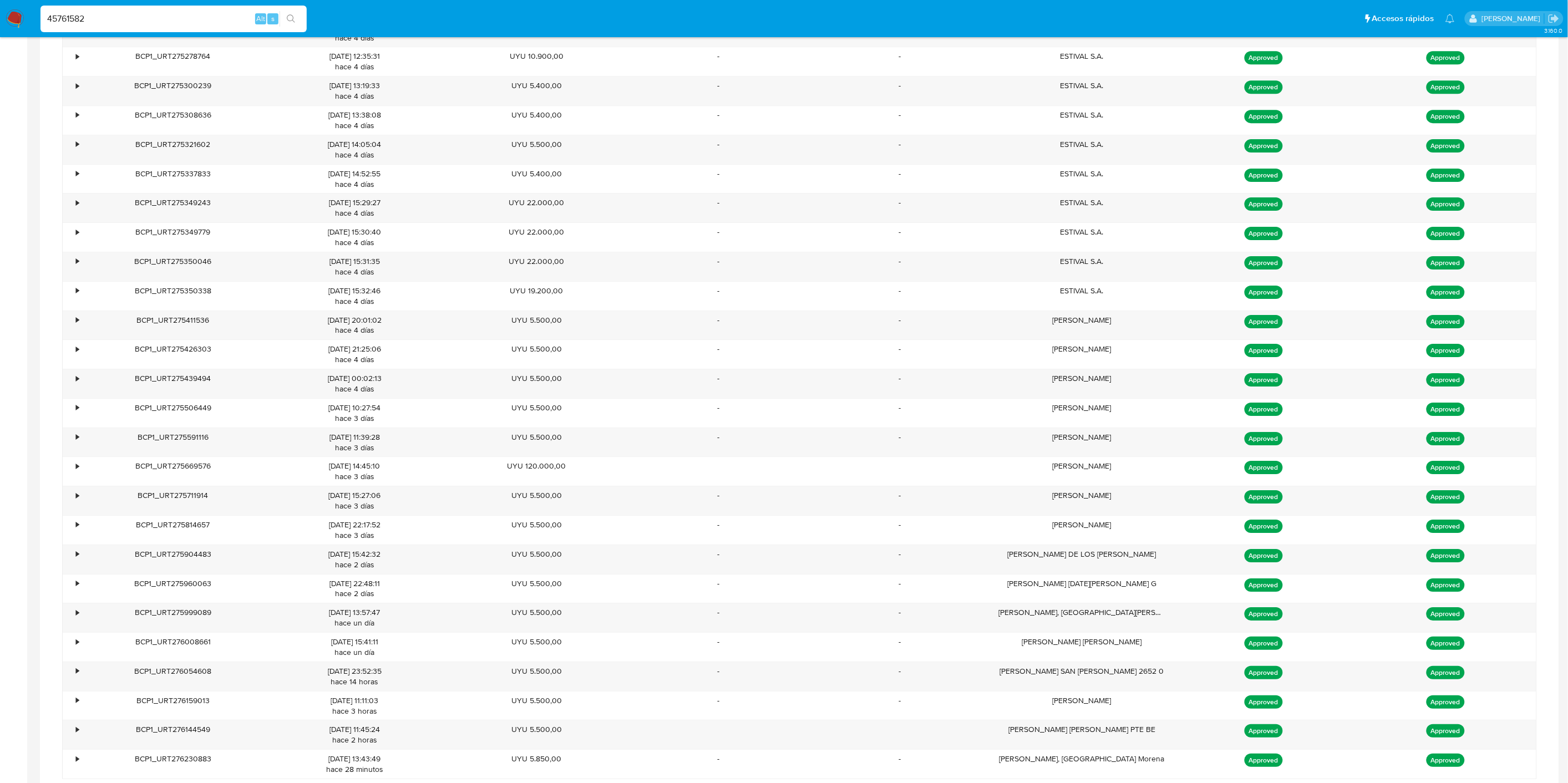
scroll to position [1892, 0]
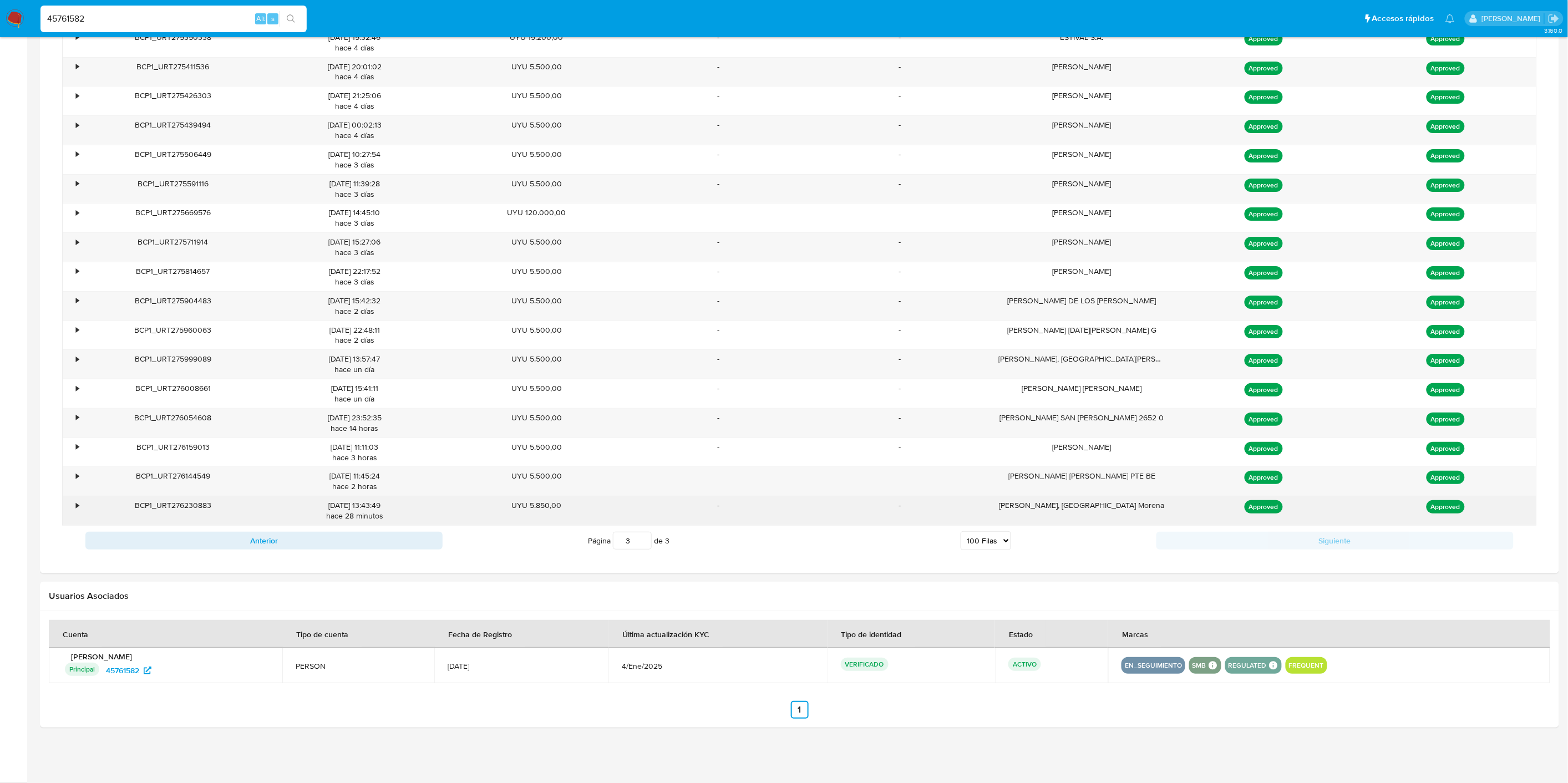
drag, startPoint x: 563, startPoint y: 502, endPoint x: 524, endPoint y: 497, distance: 39.3
click at [524, 497] on div "UYU 5.850,00" at bounding box center [536, 510] width 182 height 29
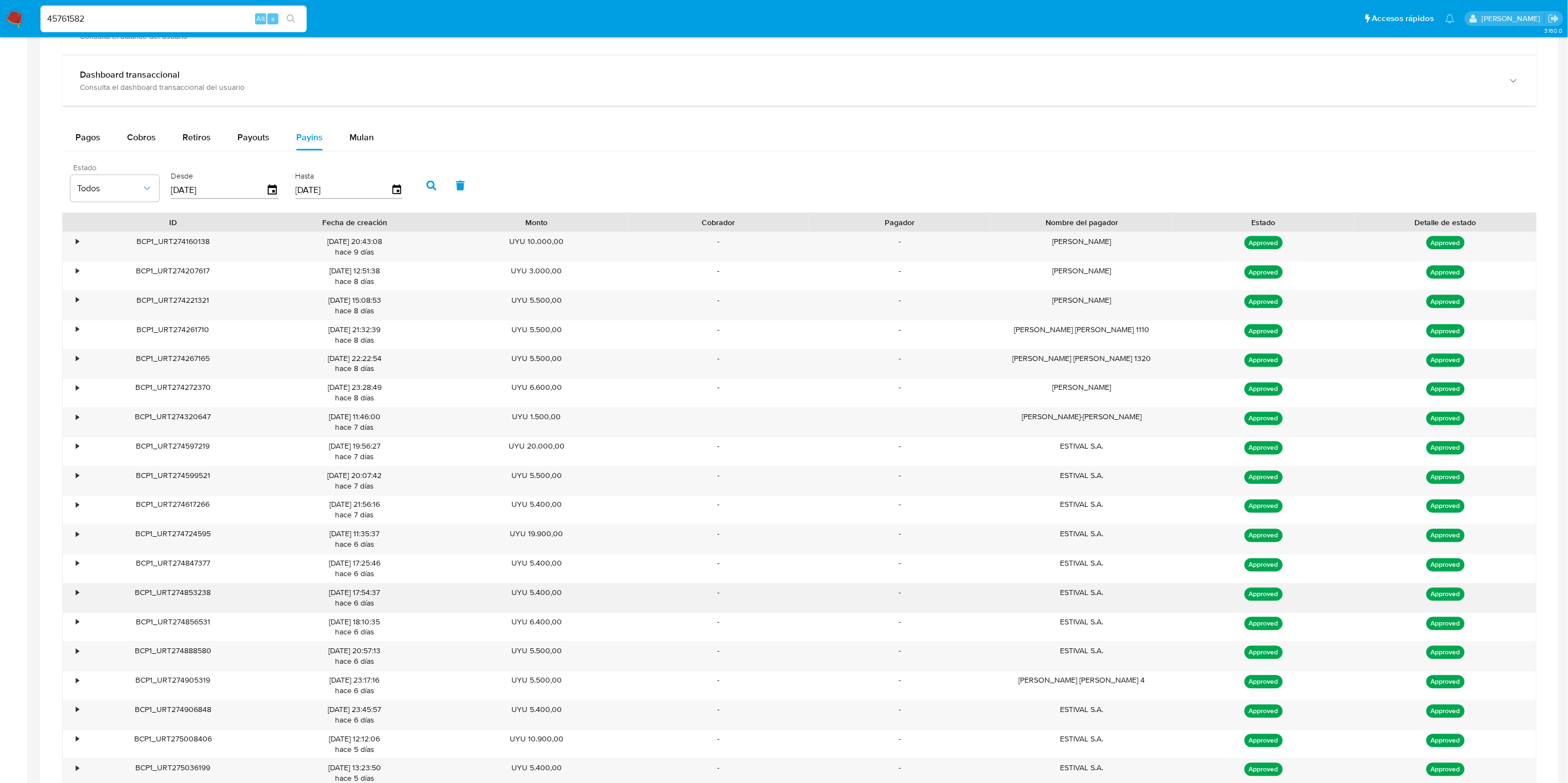
scroll to position [353, 0]
